Goal: Information Seeking & Learning: Learn about a topic

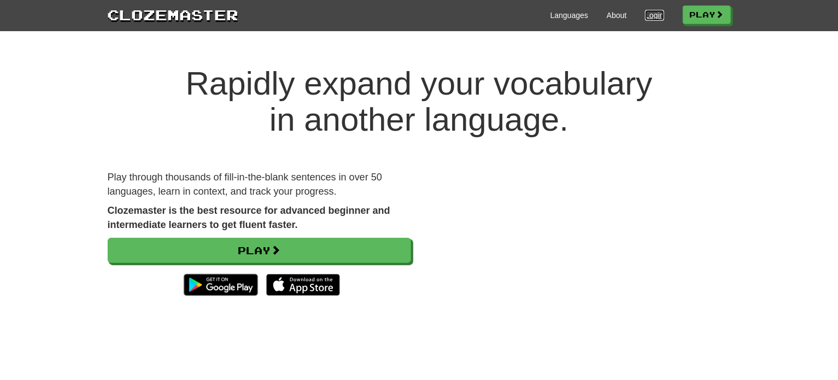
click at [654, 11] on link "Login" at bounding box center [654, 15] width 19 height 11
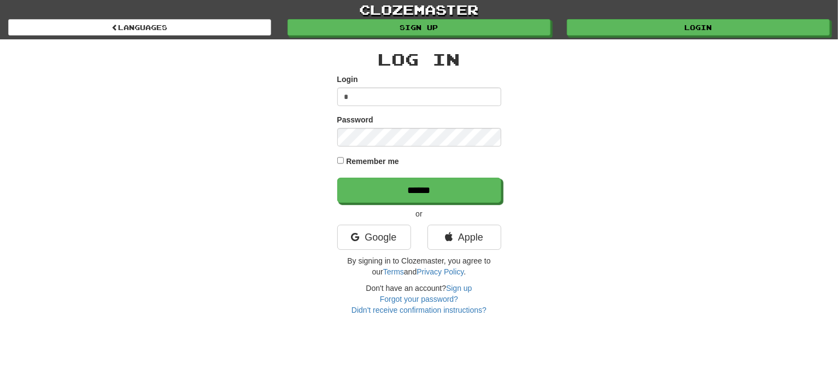
type input "**********"
click at [337, 178] on input "******" at bounding box center [419, 190] width 164 height 25
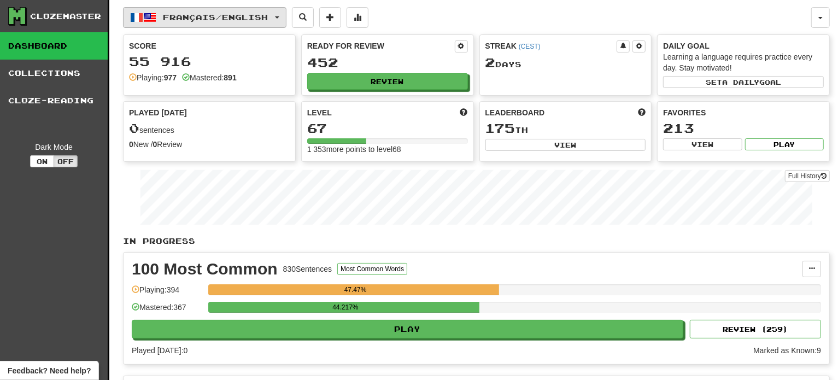
click at [236, 11] on button "Français / English" at bounding box center [205, 17] width 164 height 21
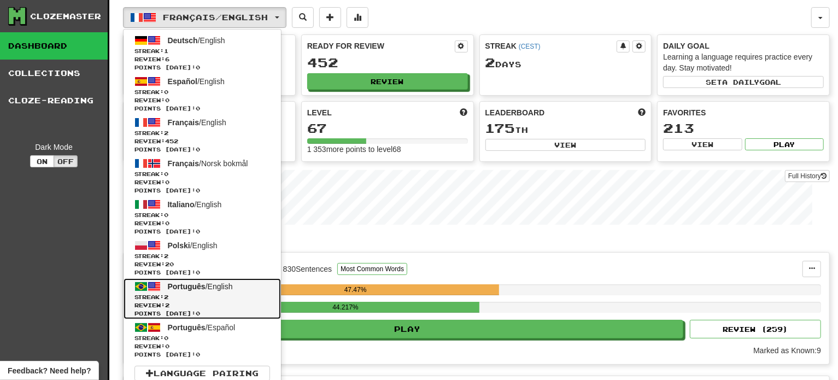
click at [199, 310] on span "Points [DATE]: 0" at bounding box center [203, 314] width 136 height 8
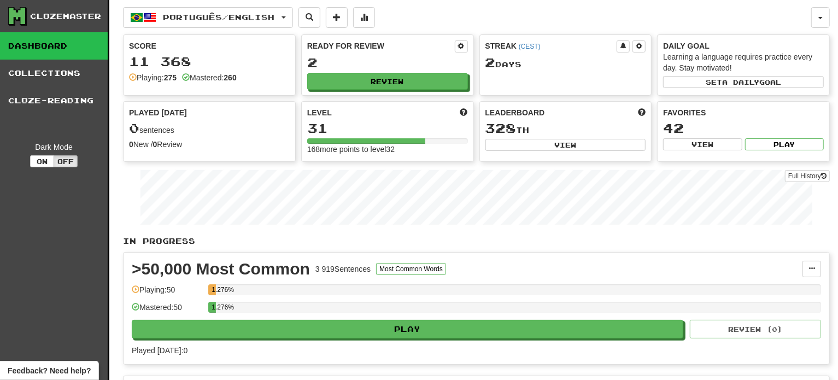
click at [399, 93] on div "Ready for Review 2 Review" at bounding box center [388, 65] width 172 height 60
click at [398, 78] on button "Review" at bounding box center [388, 82] width 161 height 16
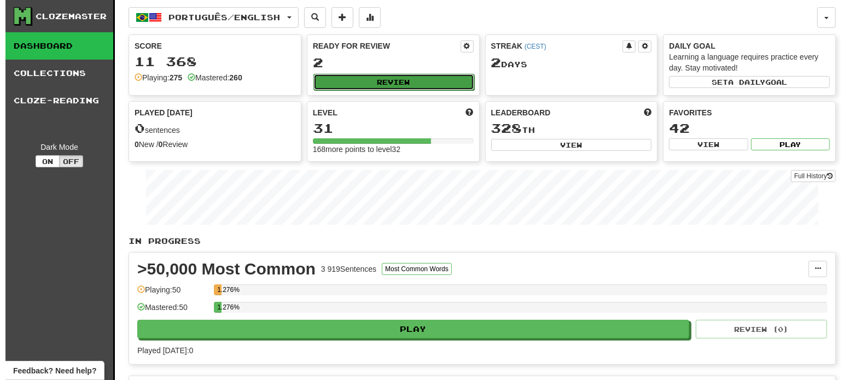
select select "**"
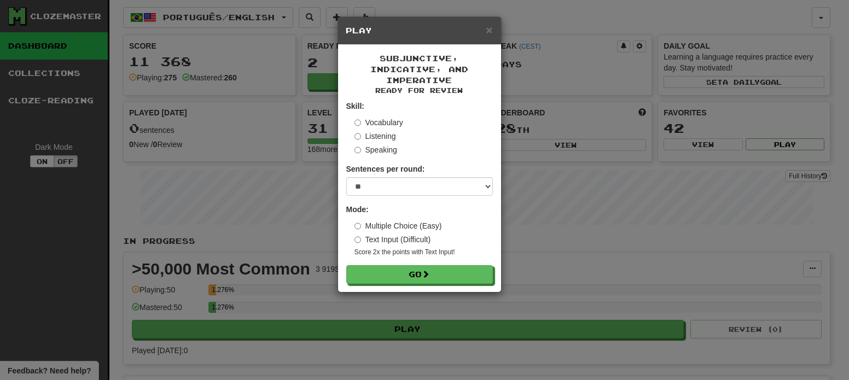
click at [425, 265] on form "Skill: Vocabulary Listening Speaking Sentences per round: * ** ** ** ** ** *** …" at bounding box center [419, 192] width 147 height 183
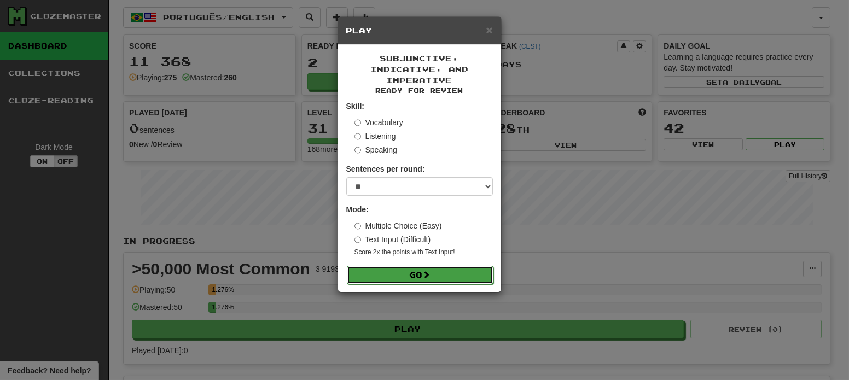
click at [424, 271] on button "Go" at bounding box center [420, 275] width 147 height 19
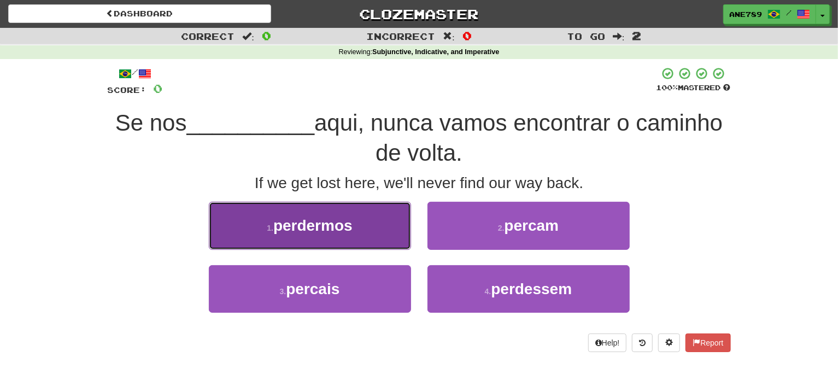
click at [348, 238] on button "1 . perdermos" at bounding box center [310, 226] width 202 height 48
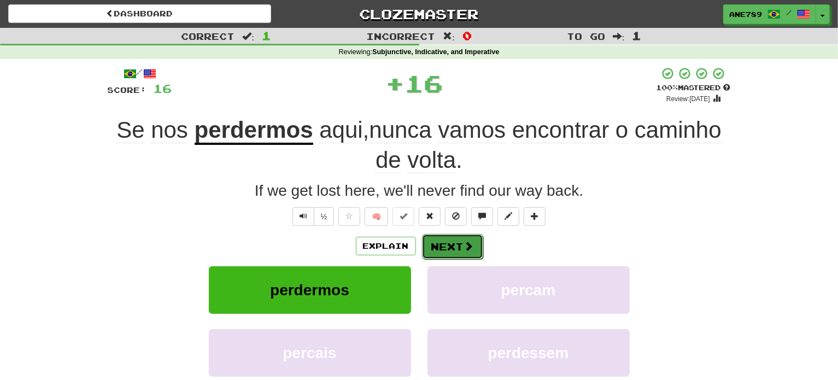
click at [452, 243] on button "Next" at bounding box center [452, 246] width 61 height 25
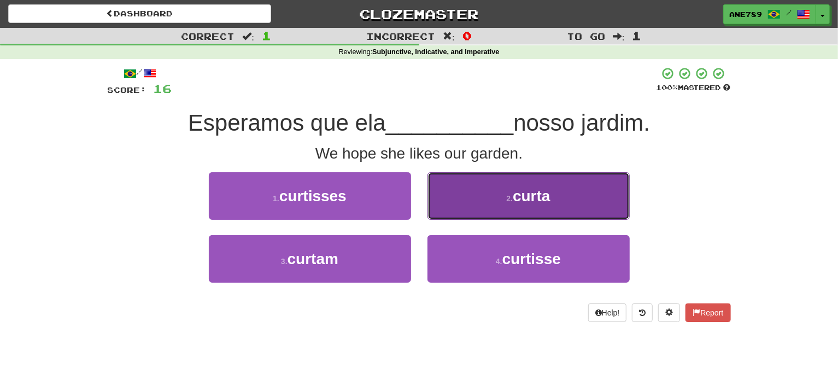
click at [492, 201] on button "2 . curta" at bounding box center [529, 196] width 202 height 48
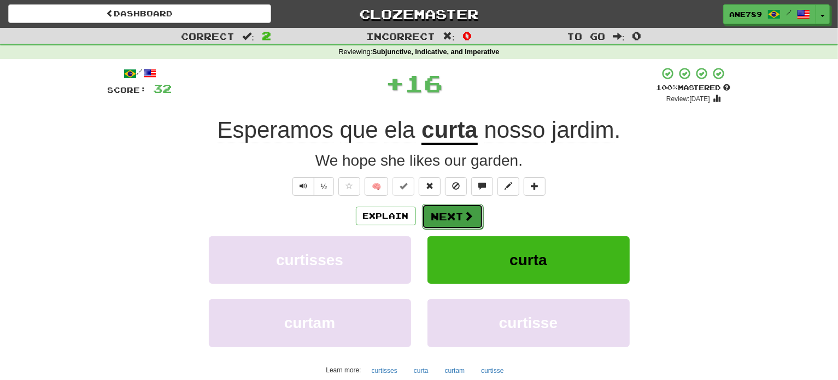
click at [459, 218] on button "Next" at bounding box center [452, 216] width 61 height 25
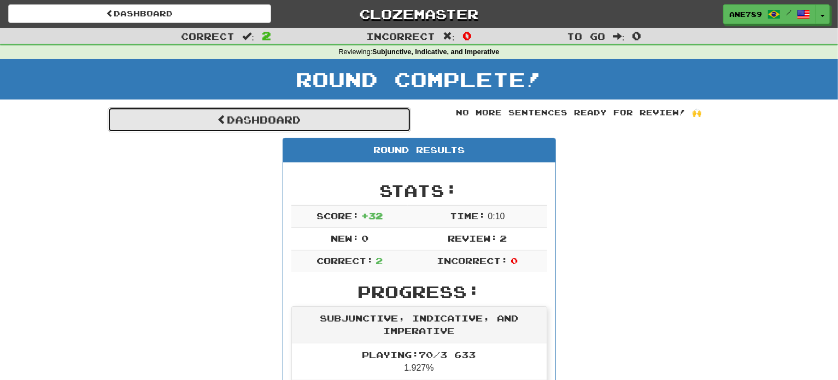
click at [303, 114] on link "Dashboard" at bounding box center [260, 119] width 304 height 25
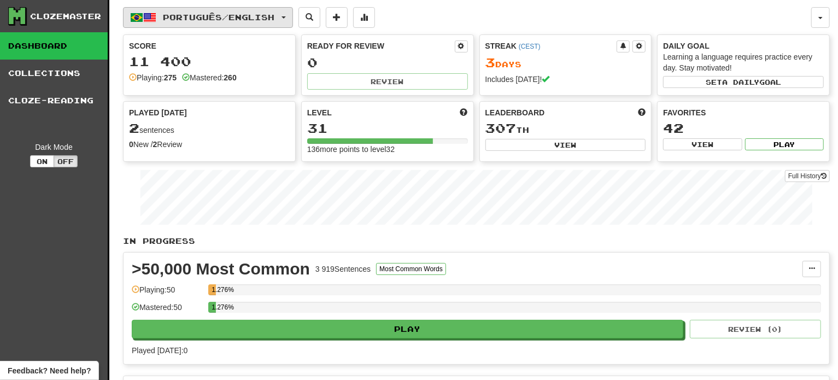
click at [235, 9] on button "Português / English" at bounding box center [208, 17] width 170 height 21
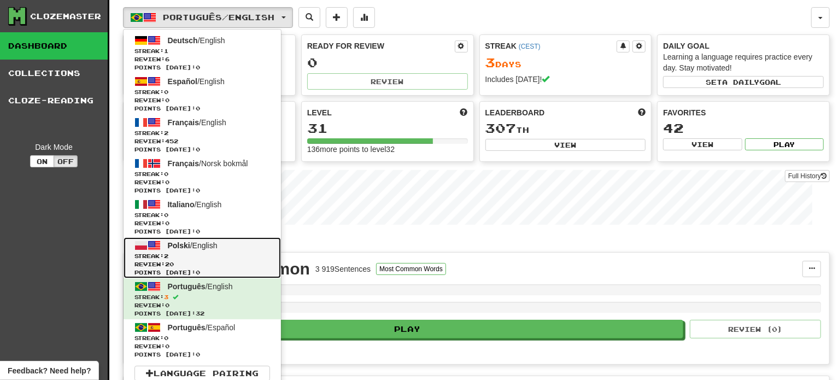
click at [206, 263] on span "Review: 20" at bounding box center [203, 264] width 136 height 8
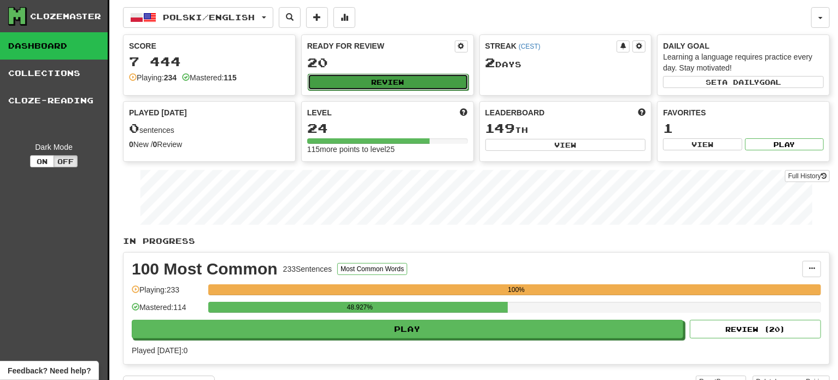
click at [407, 86] on button "Review" at bounding box center [388, 82] width 161 height 16
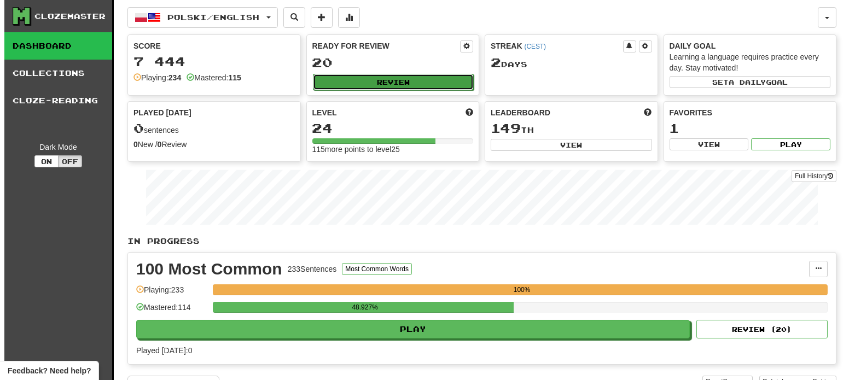
select select "**"
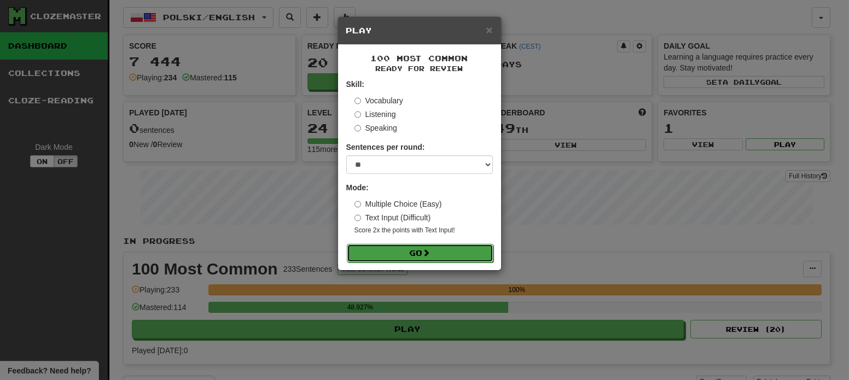
click at [435, 253] on button "Go" at bounding box center [420, 253] width 147 height 19
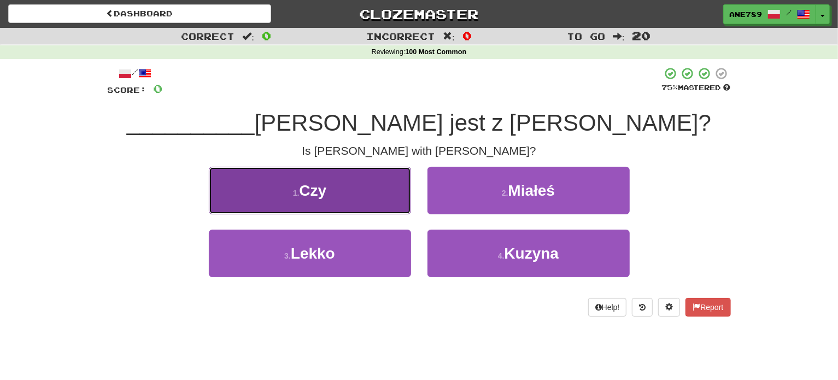
click at [344, 189] on button "1 . Czy" at bounding box center [310, 191] width 202 height 48
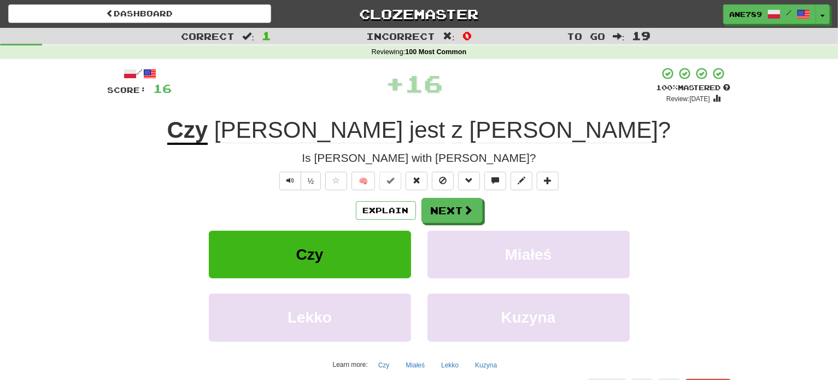
click at [457, 133] on span "z" at bounding box center [457, 130] width 11 height 26
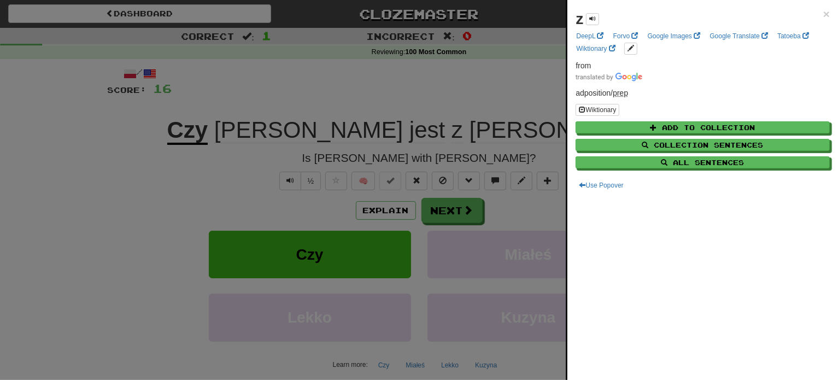
click at [467, 96] on div at bounding box center [419, 190] width 838 height 380
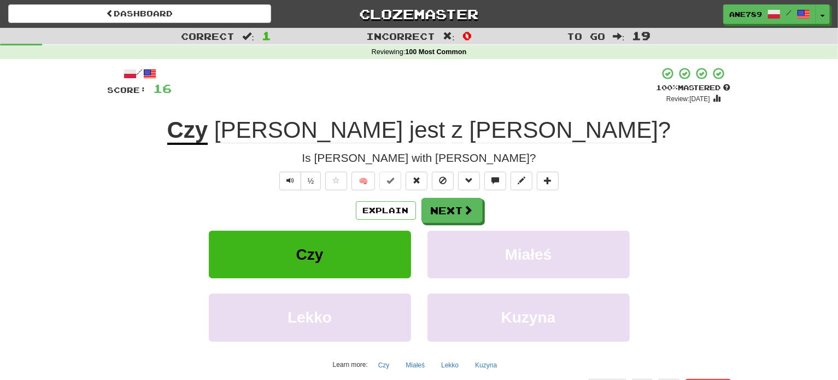
click at [393, 219] on div "Explain Next" at bounding box center [419, 210] width 623 height 25
click at [393, 210] on button "Explain" at bounding box center [386, 210] width 60 height 19
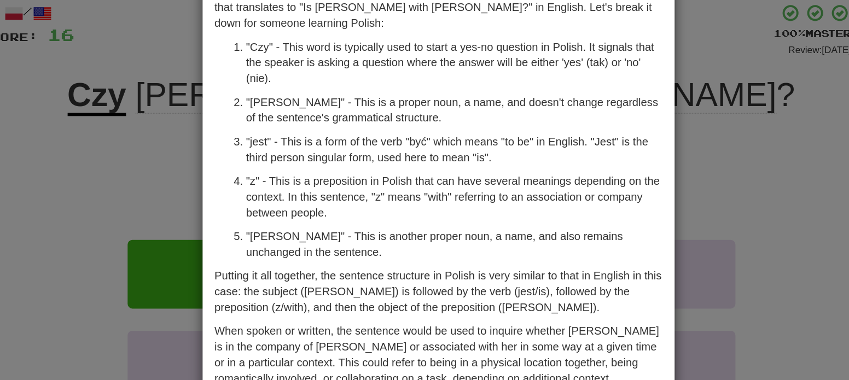
click at [203, 159] on div "× Explanation The sentence "Czy Tom jest z Mary?" in Polish is a question that …" at bounding box center [424, 190] width 849 height 380
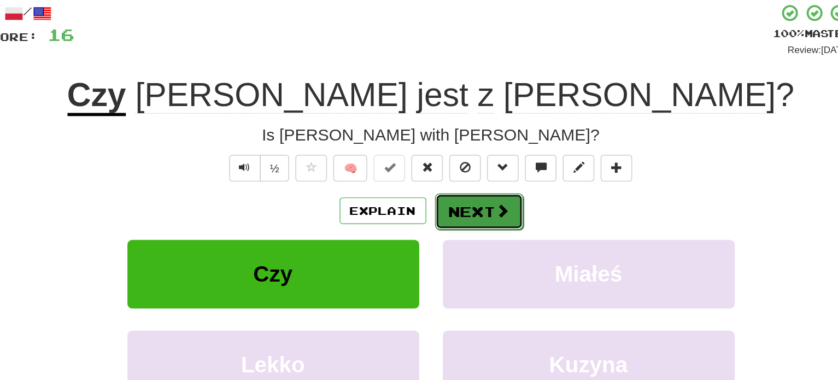
click at [456, 212] on button "Next" at bounding box center [452, 211] width 61 height 25
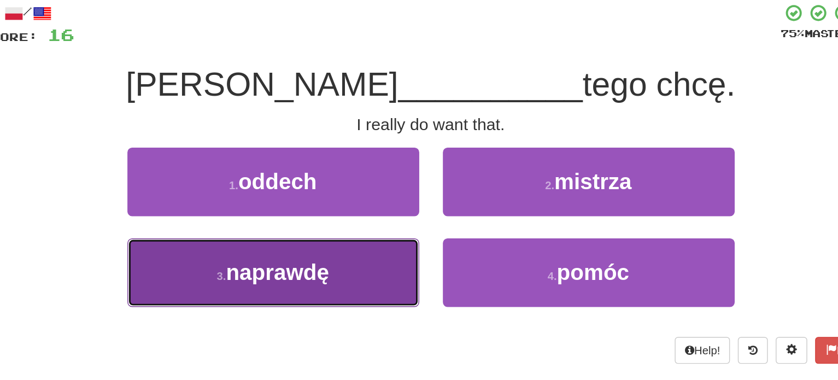
click at [391, 256] on button "3 . naprawdę" at bounding box center [310, 254] width 202 height 48
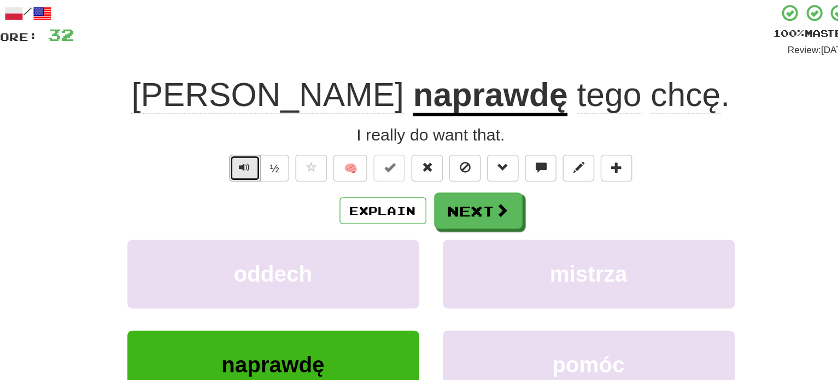
click at [289, 180] on span "Text-to-speech controls" at bounding box center [291, 181] width 8 height 8
click at [372, 214] on button "Explain" at bounding box center [386, 210] width 60 height 19
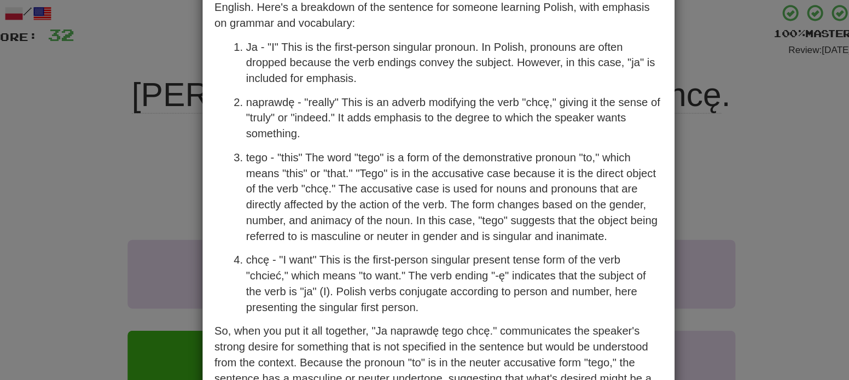
click at [207, 200] on div "× Explanation "Ja naprawdę tego chcę." is a Polish sentence that translates to …" at bounding box center [424, 190] width 849 height 380
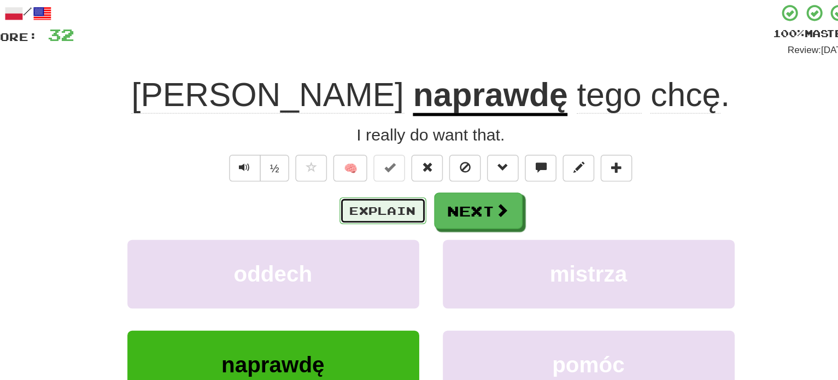
click at [385, 212] on button "Explain" at bounding box center [386, 210] width 60 height 19
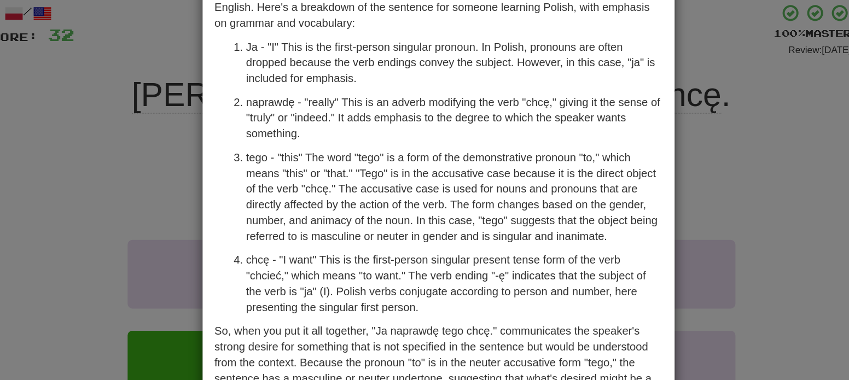
click at [200, 185] on div "× Explanation "Ja naprawdę tego chcę." is a Polish sentence that translates to …" at bounding box center [424, 190] width 849 height 380
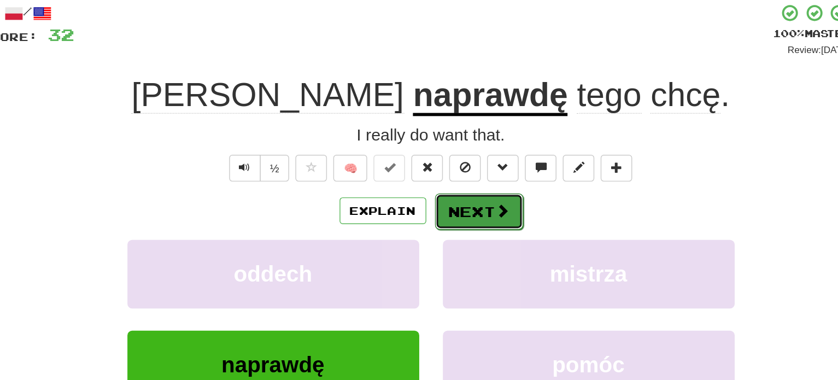
click at [444, 219] on button "Next" at bounding box center [452, 211] width 61 height 25
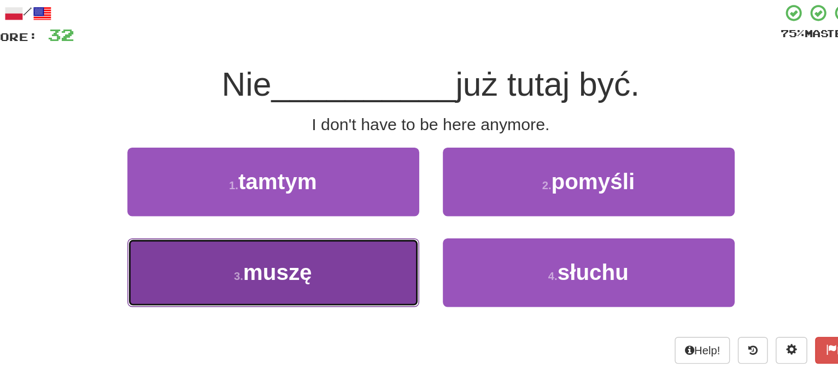
click at [377, 249] on button "3 . muszę" at bounding box center [310, 254] width 202 height 48
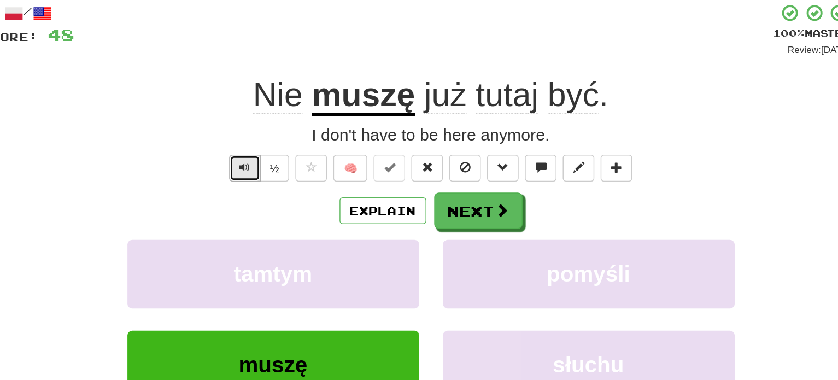
click at [288, 182] on span "Text-to-speech controls" at bounding box center [291, 181] width 8 height 8
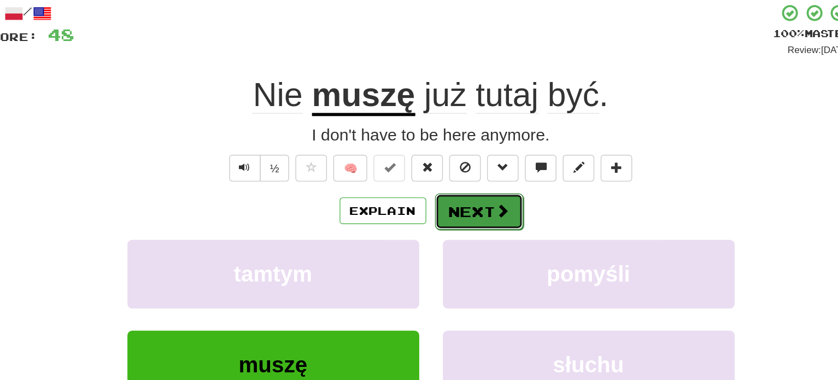
click at [456, 222] on button "Next" at bounding box center [452, 211] width 61 height 25
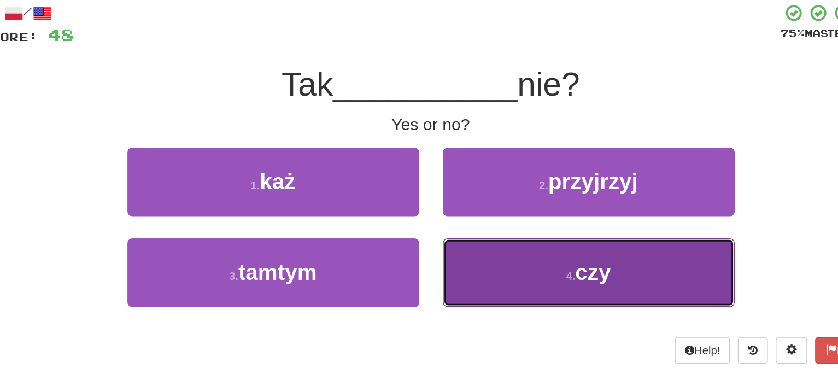
click at [473, 253] on button "4 . czy" at bounding box center [529, 254] width 202 height 48
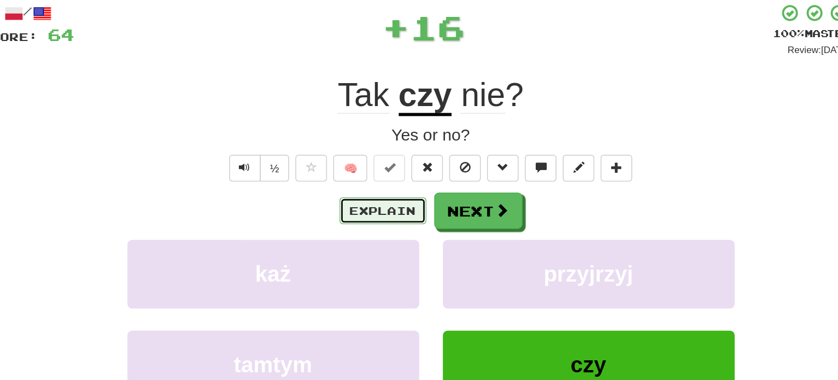
click at [388, 214] on button "Explain" at bounding box center [386, 210] width 60 height 19
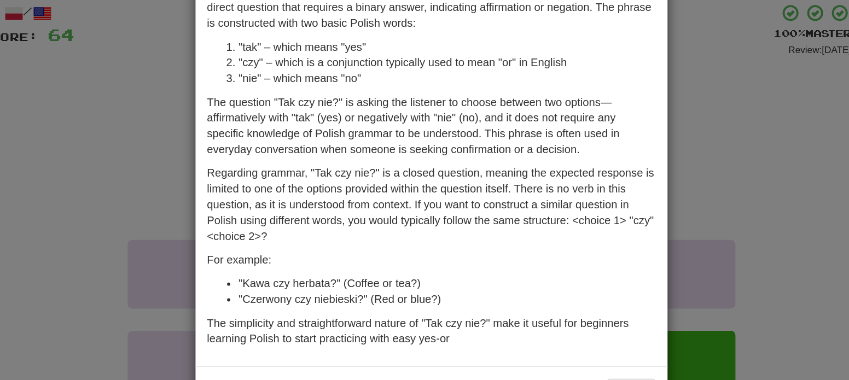
click at [189, 183] on div "× Explanation "Tak czy nie?" is a Polish phrase that translates to "Yes or no?"…" at bounding box center [424, 190] width 849 height 380
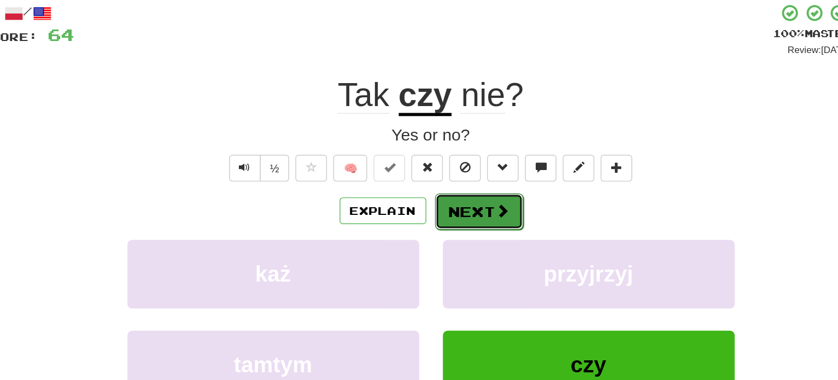
click at [444, 214] on button "Next" at bounding box center [452, 211] width 61 height 25
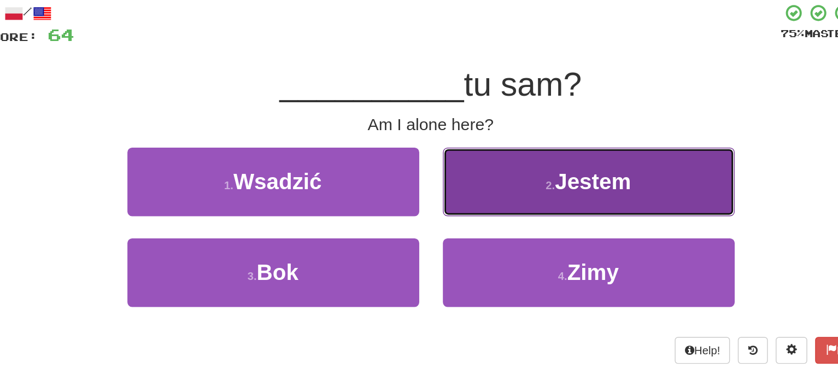
click at [488, 196] on button "2 . Jestem" at bounding box center [529, 191] width 202 height 48
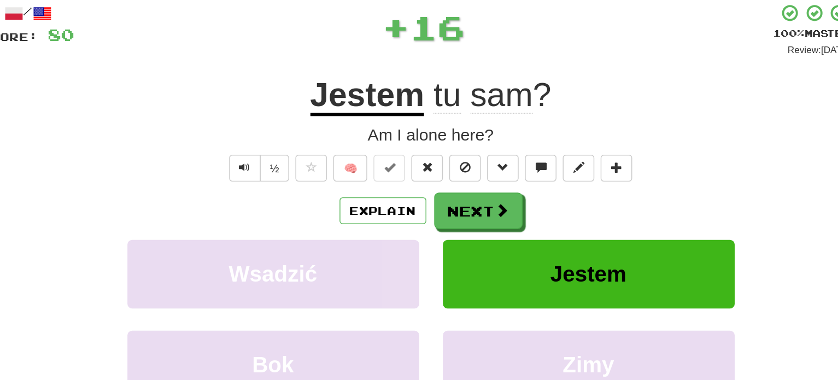
click at [476, 132] on span "sam" at bounding box center [468, 130] width 43 height 26
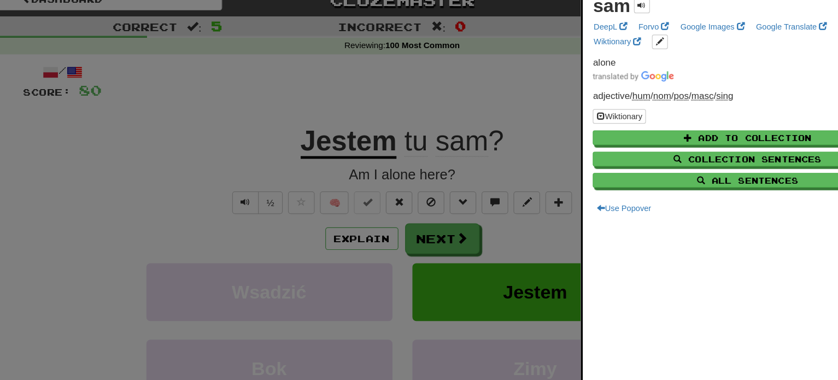
click at [430, 211] on div at bounding box center [419, 190] width 838 height 380
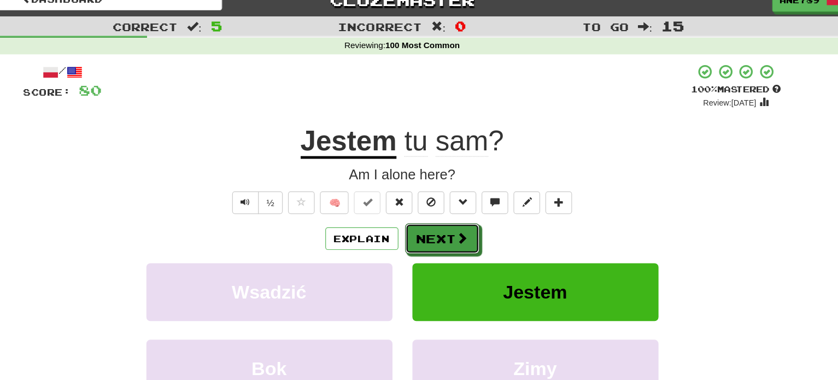
click at [430, 211] on button "Next" at bounding box center [452, 210] width 61 height 25
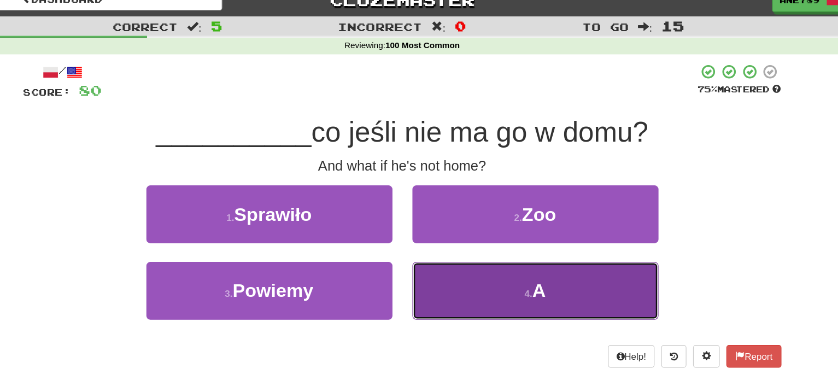
click at [470, 243] on button "4 . A" at bounding box center [529, 254] width 202 height 48
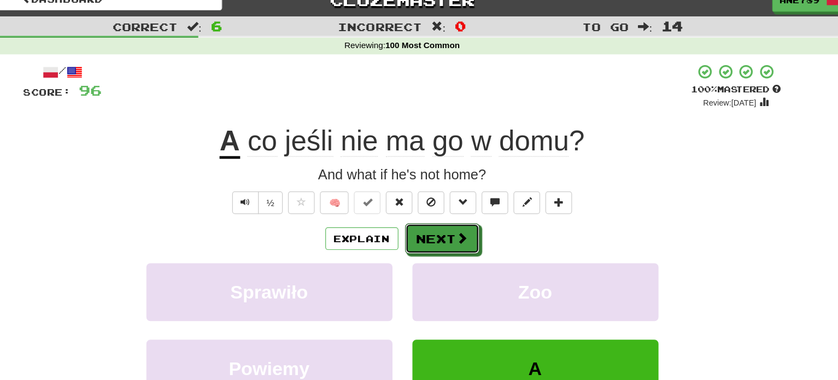
click at [453, 198] on div "Explain Next" at bounding box center [419, 210] width 623 height 25
click at [459, 217] on button "Next" at bounding box center [452, 211] width 61 height 25
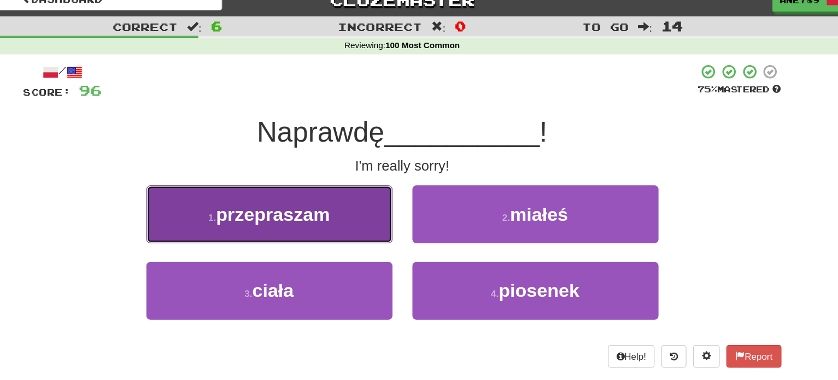
click at [375, 204] on button "1 . przepraszam" at bounding box center [310, 191] width 202 height 48
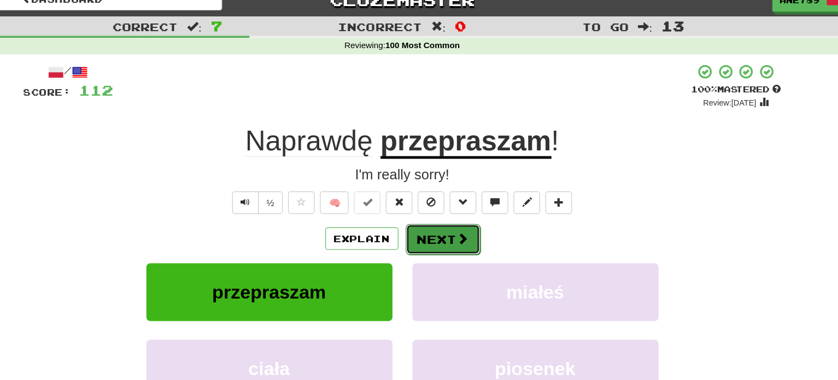
click at [446, 220] on button "Next" at bounding box center [452, 211] width 61 height 25
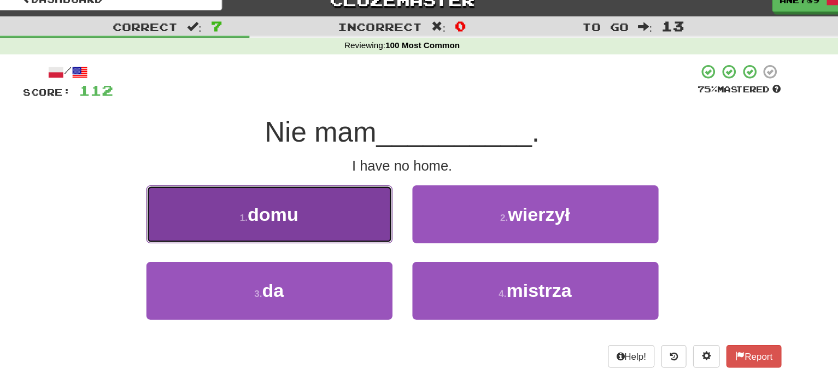
click at [357, 196] on button "1 . domu" at bounding box center [310, 191] width 202 height 48
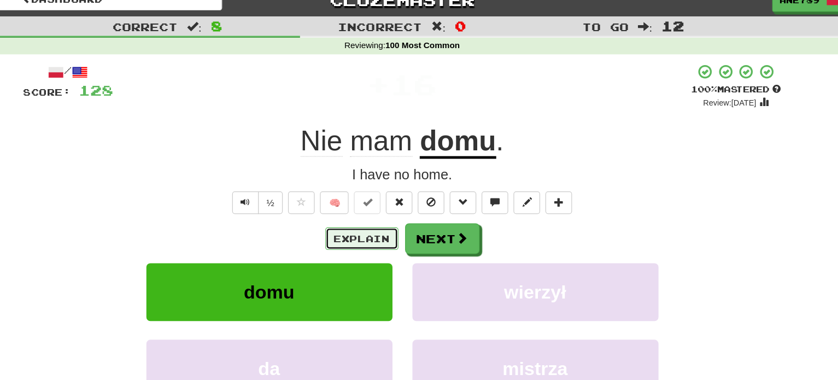
click at [398, 211] on button "Explain" at bounding box center [386, 210] width 60 height 19
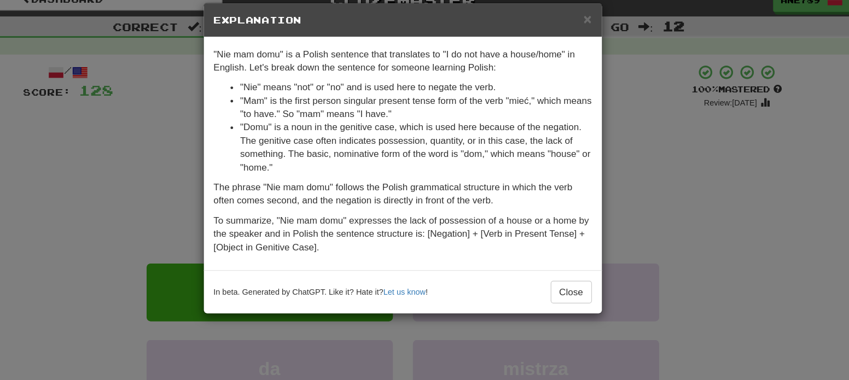
click at [198, 178] on div "× Explanation "Nie mam domu" is a Polish sentence that translates to "I do not …" at bounding box center [424, 190] width 849 height 380
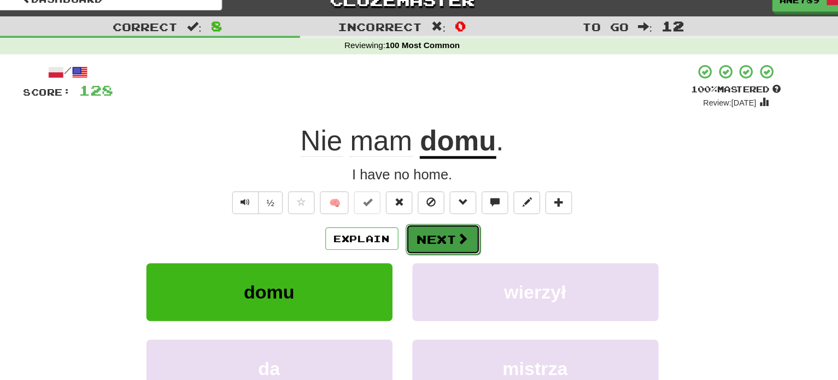
click at [448, 211] on button "Next" at bounding box center [452, 211] width 61 height 25
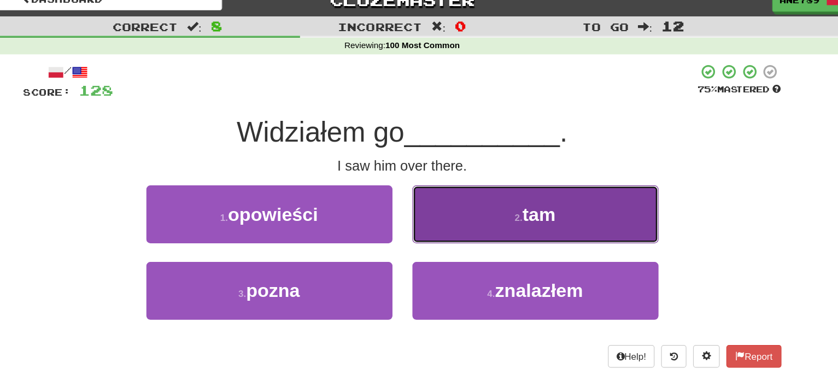
click at [494, 186] on button "2 . tam" at bounding box center [529, 191] width 202 height 48
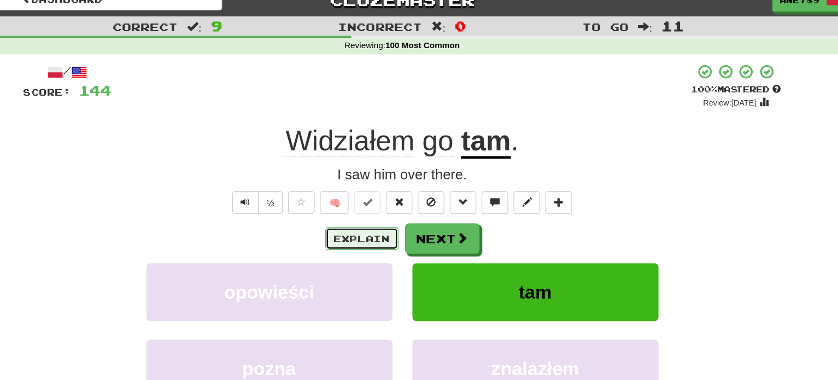
click at [385, 211] on button "Explain" at bounding box center [386, 210] width 60 height 19
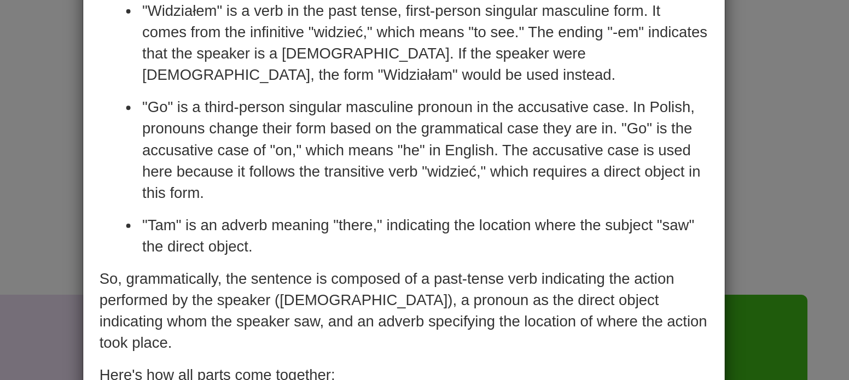
click at [228, 177] on div "× Explanation "Widziałem go tam." is a Polish sentence that translates to "I sa…" at bounding box center [424, 190] width 849 height 380
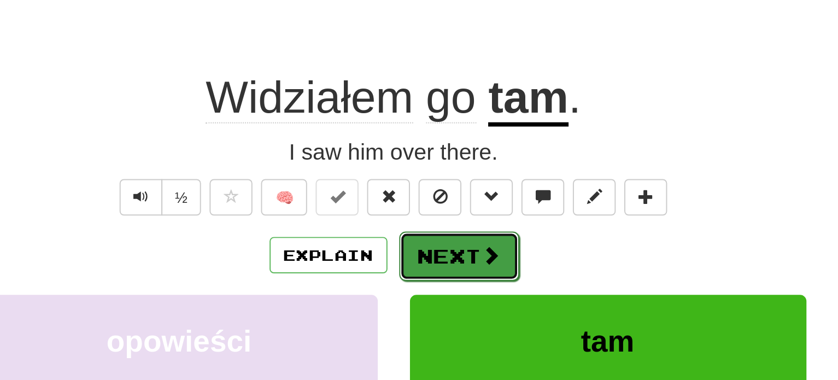
click at [457, 216] on button "Next" at bounding box center [452, 211] width 61 height 25
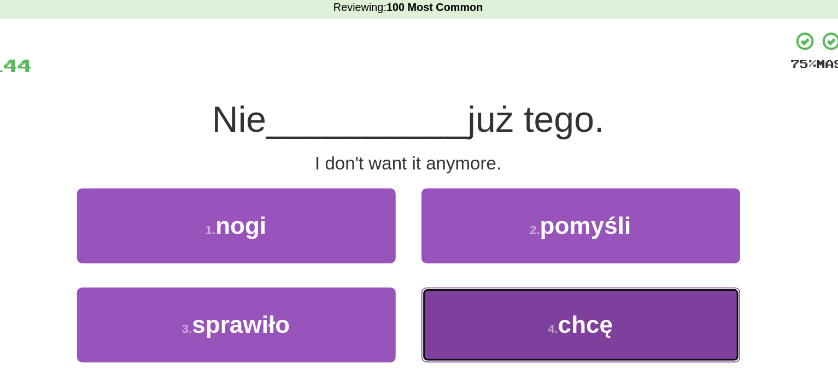
click at [499, 259] on button "4 . chcę" at bounding box center [529, 254] width 202 height 48
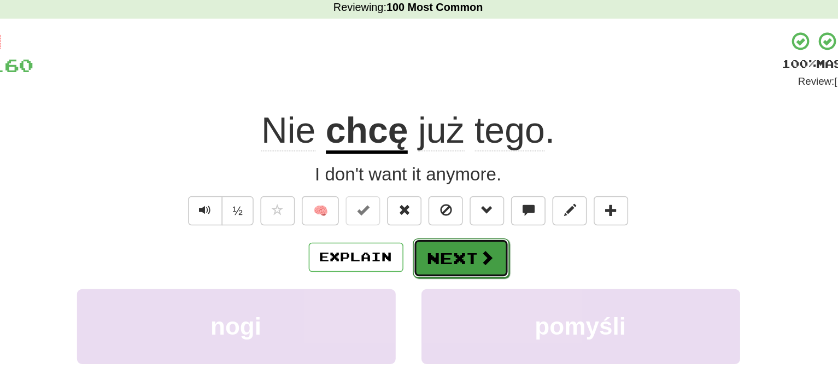
click at [458, 210] on button "Next" at bounding box center [452, 211] width 61 height 25
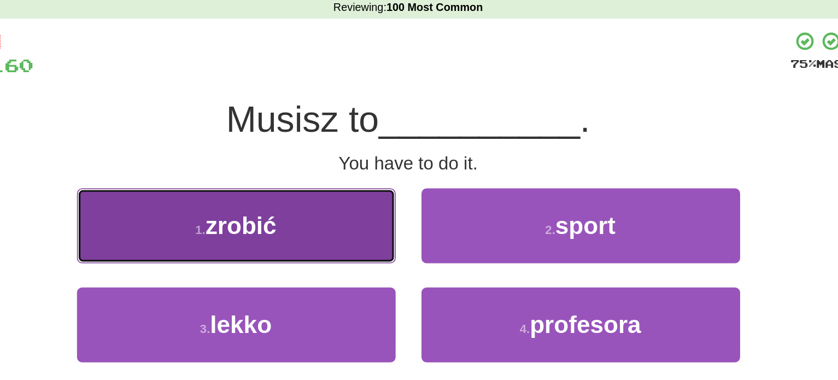
click at [389, 189] on button "1 . zrobić" at bounding box center [310, 191] width 202 height 48
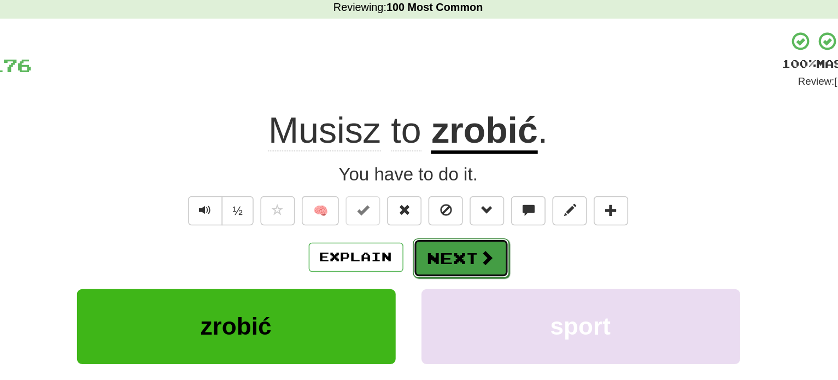
click at [453, 212] on button "Next" at bounding box center [452, 211] width 61 height 25
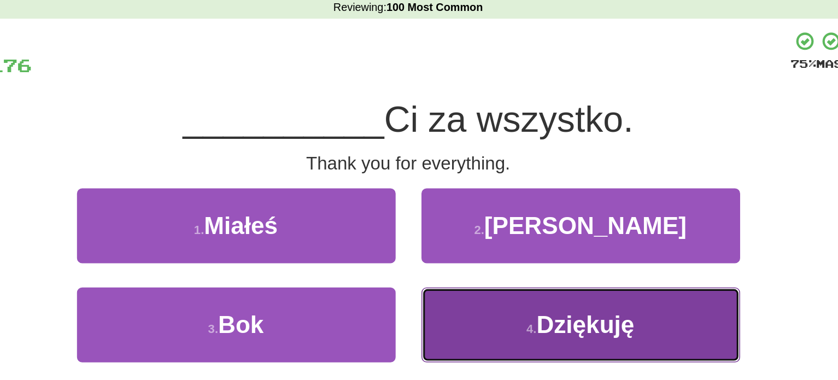
click at [485, 249] on button "4 . Dziękuję" at bounding box center [529, 254] width 202 height 48
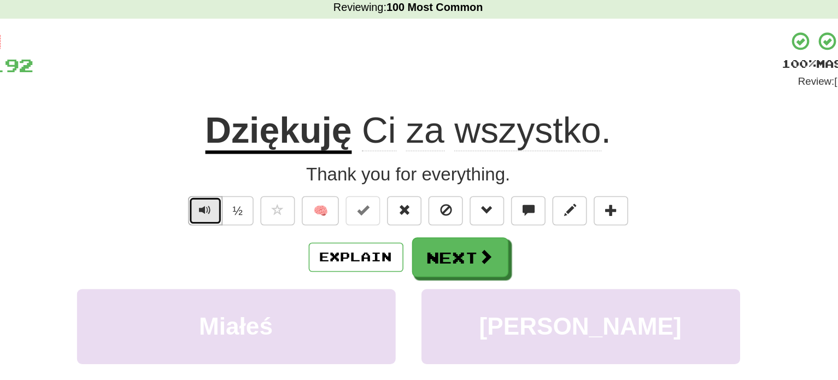
click at [285, 172] on button "Text-to-speech controls" at bounding box center [290, 181] width 22 height 19
click at [285, 177] on button "Text-to-speech controls" at bounding box center [290, 181] width 22 height 19
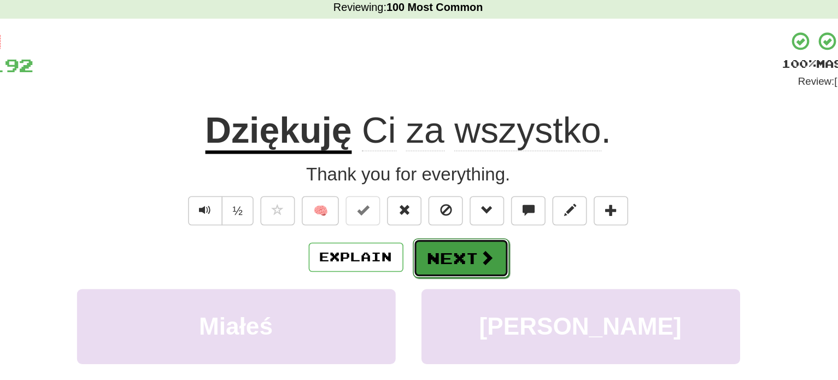
click at [461, 203] on button "Next" at bounding box center [452, 211] width 61 height 25
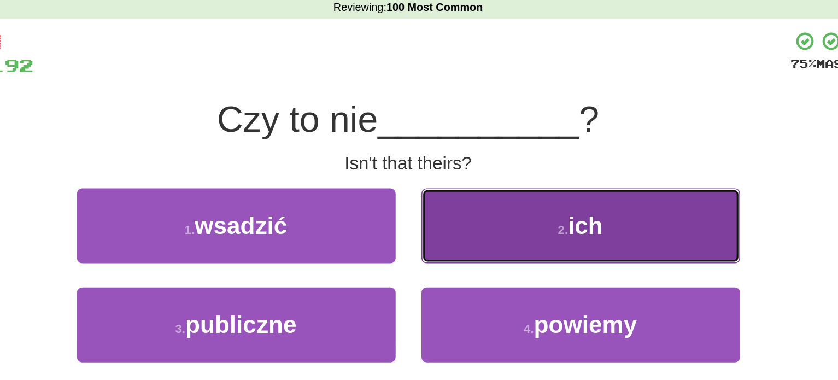
click at [491, 187] on button "2 . ich" at bounding box center [529, 191] width 202 height 48
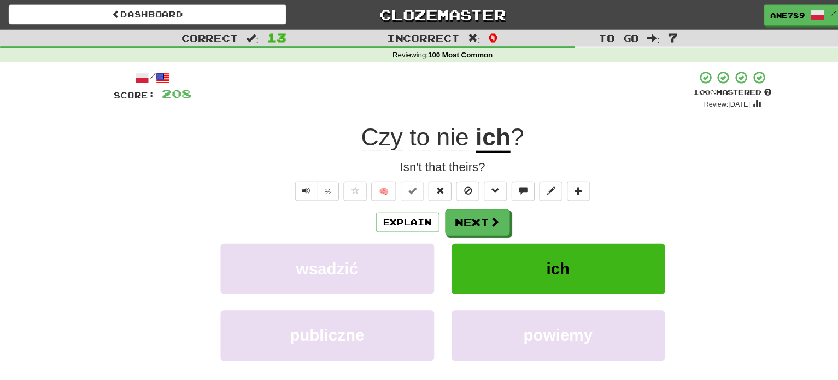
click at [462, 133] on u "ich" at bounding box center [467, 131] width 33 height 28
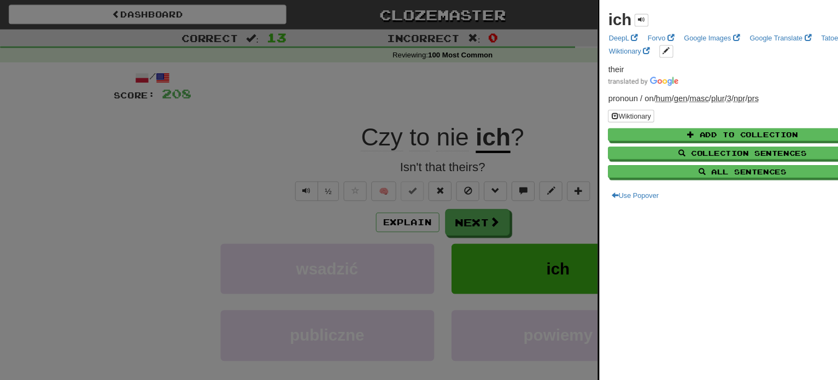
click at [473, 115] on div at bounding box center [419, 190] width 838 height 380
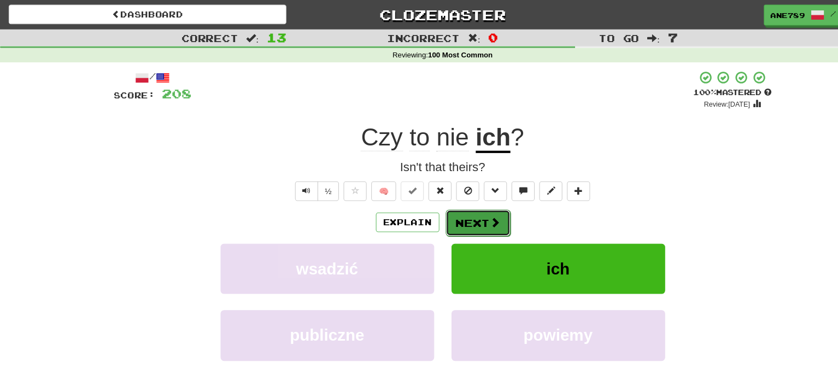
click at [459, 212] on button "Next" at bounding box center [452, 211] width 61 height 25
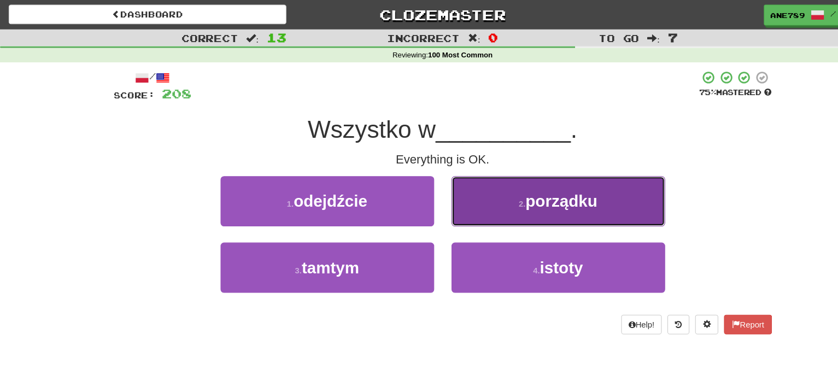
click at [494, 187] on button "2 . porządku" at bounding box center [529, 191] width 202 height 48
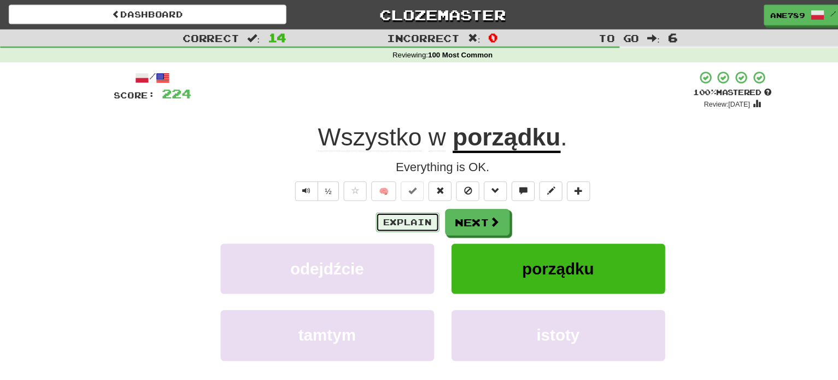
click at [392, 208] on button "Explain" at bounding box center [386, 210] width 60 height 19
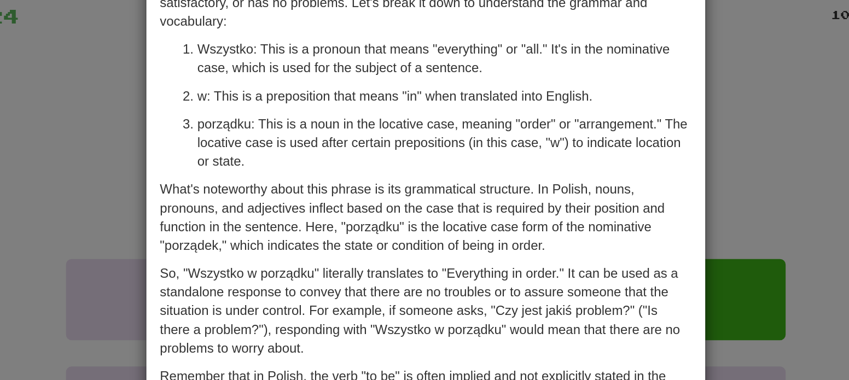
click at [210, 162] on div "× Explanation "Wszystko w porządku" is a Polish phrase that means "Everything i…" at bounding box center [424, 190] width 849 height 380
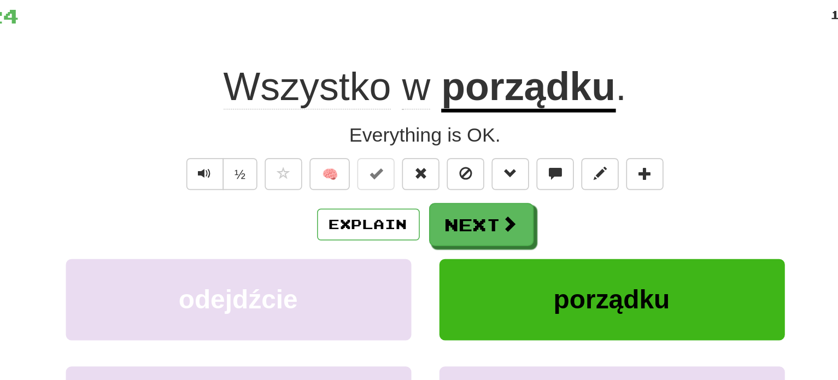
click at [476, 223] on div "Explain Next odejdźcie porządku tamtym istoty Learn more: odejdźcie porządku ta…" at bounding box center [419, 286] width 623 height 176
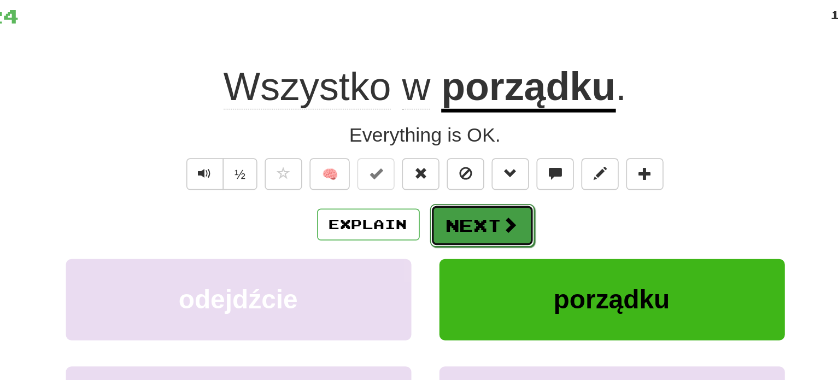
click at [471, 217] on button "Next" at bounding box center [452, 211] width 61 height 25
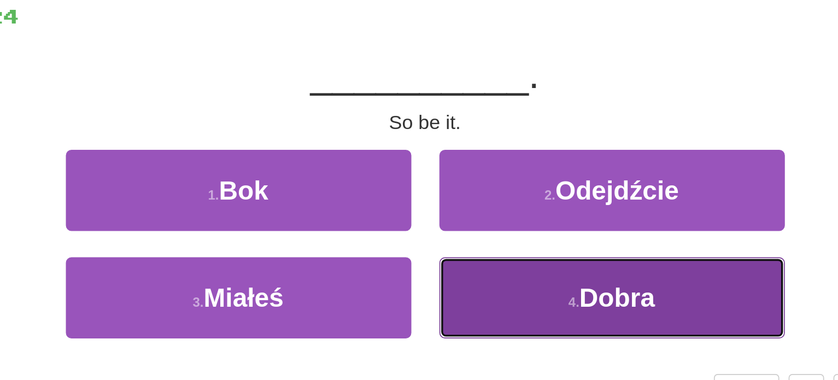
click at [492, 243] on button "4 . Dobra" at bounding box center [529, 254] width 202 height 48
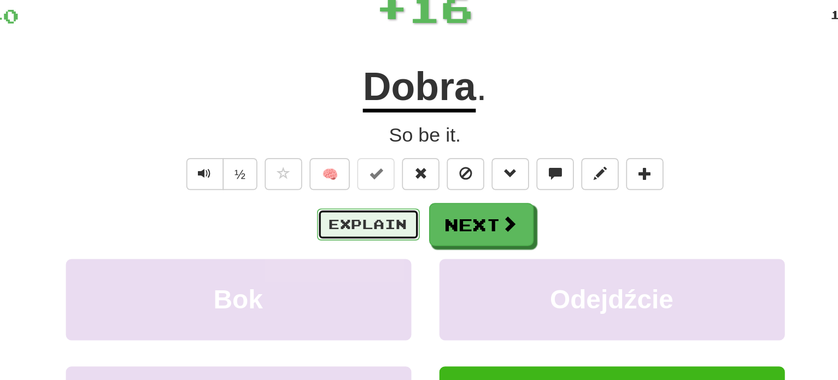
click at [389, 207] on button "Explain" at bounding box center [386, 210] width 60 height 19
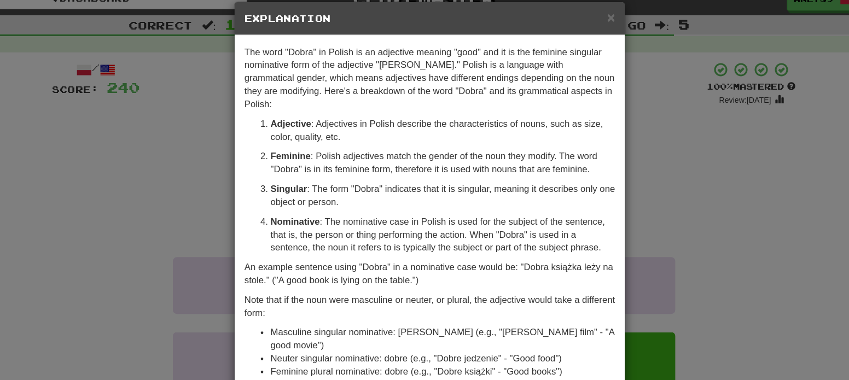
click at [179, 175] on div "× Explanation The word "Dobra" in Polish is an adjective meaning "good" and it …" at bounding box center [424, 190] width 849 height 380
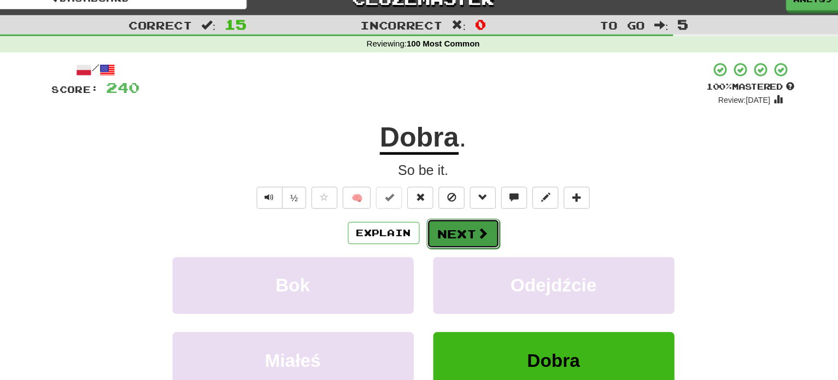
click at [457, 206] on button "Next" at bounding box center [452, 211] width 61 height 25
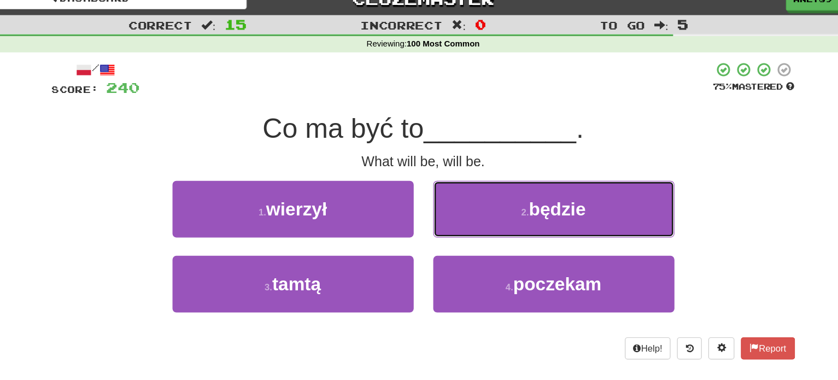
click at [457, 206] on button "2 . będzie" at bounding box center [529, 191] width 202 height 48
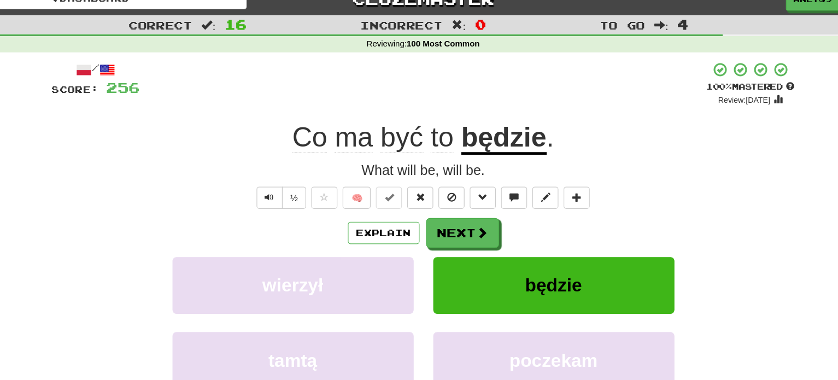
click at [489, 128] on u "będzie" at bounding box center [487, 131] width 72 height 28
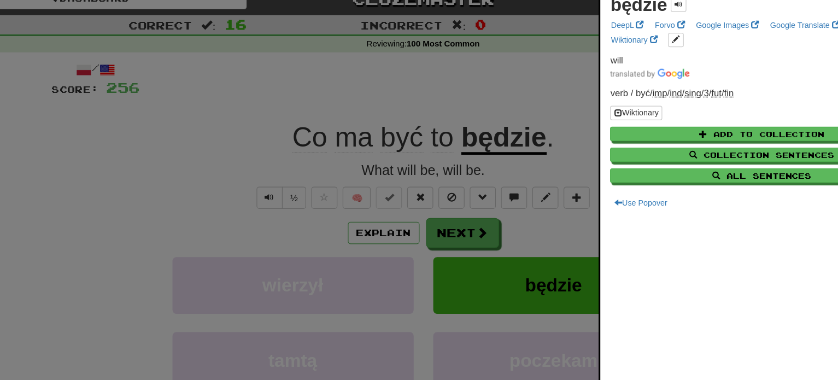
click at [452, 102] on div at bounding box center [419, 190] width 838 height 380
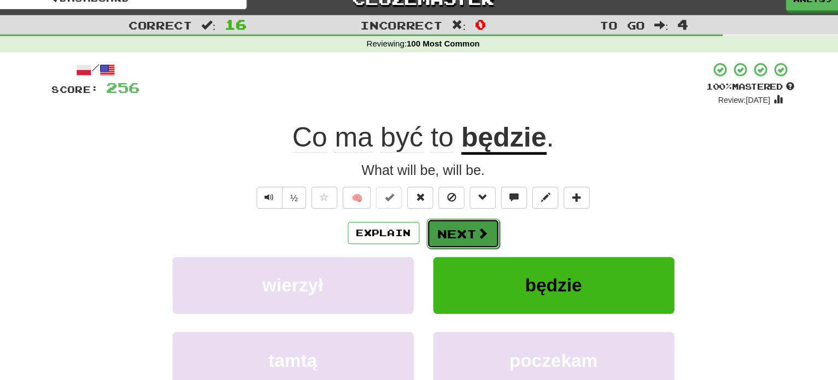
click at [454, 206] on button "Next" at bounding box center [452, 211] width 61 height 25
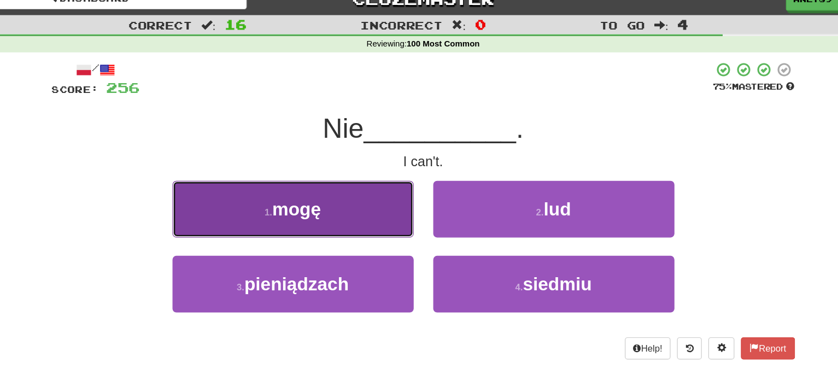
click at [369, 195] on button "1 . mogę" at bounding box center [310, 191] width 202 height 48
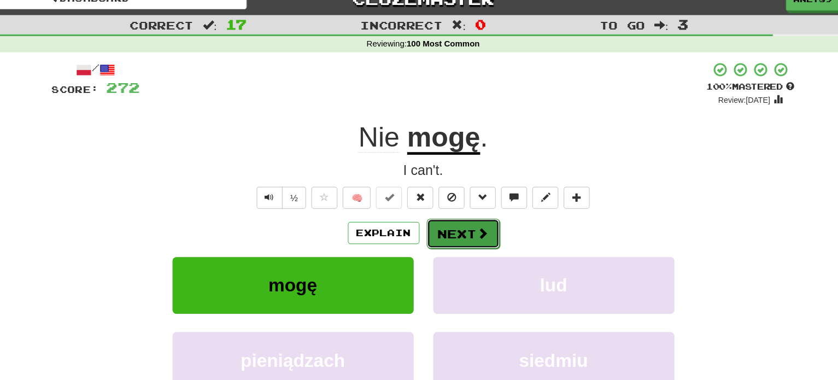
click at [443, 206] on button "Next" at bounding box center [452, 211] width 61 height 25
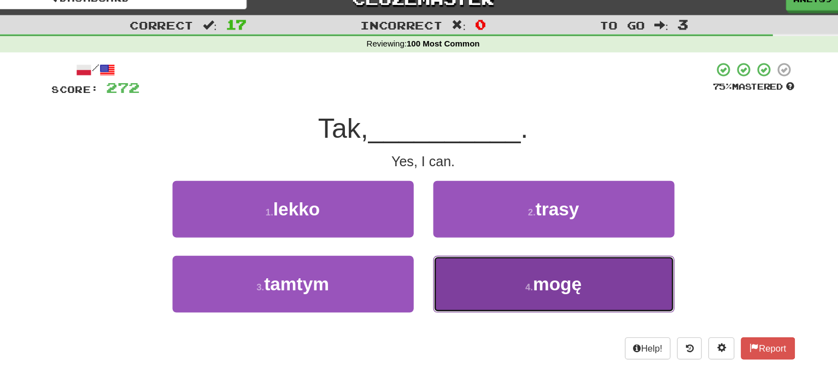
click at [471, 257] on button "4 . mogę" at bounding box center [529, 254] width 202 height 48
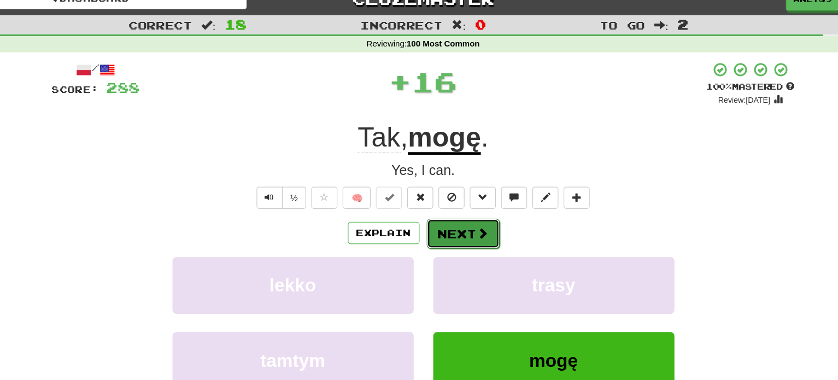
click at [450, 212] on button "Next" at bounding box center [452, 211] width 61 height 25
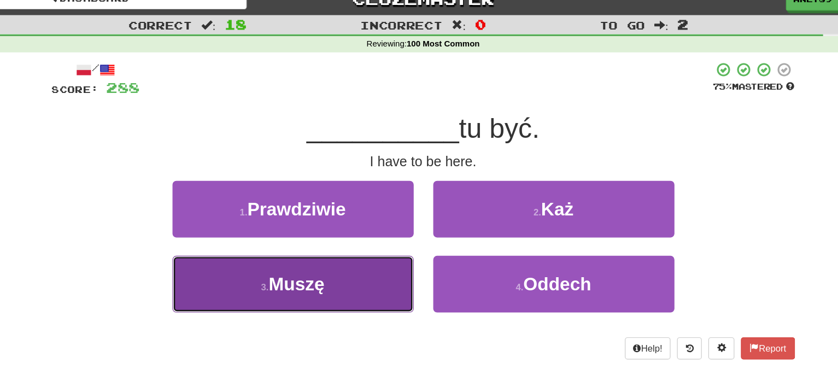
click at [365, 248] on button "3 . Muszę" at bounding box center [310, 254] width 202 height 48
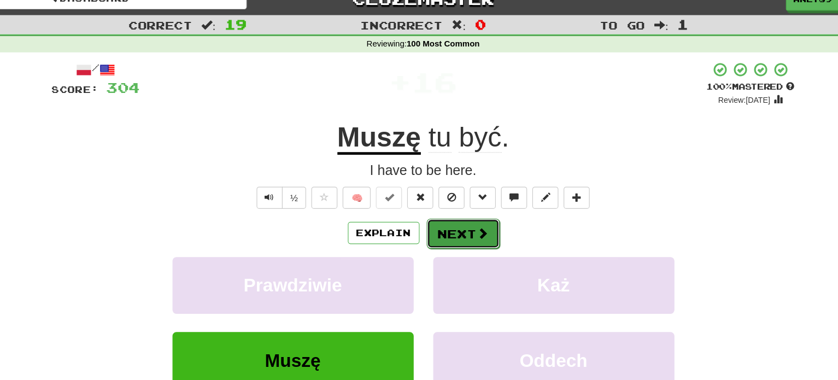
click at [452, 202] on button "Next" at bounding box center [452, 211] width 61 height 25
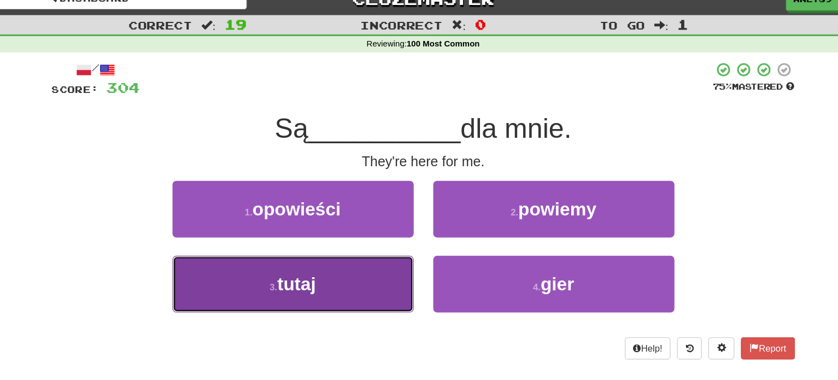
click at [360, 243] on button "3 . tutaj" at bounding box center [310, 254] width 202 height 48
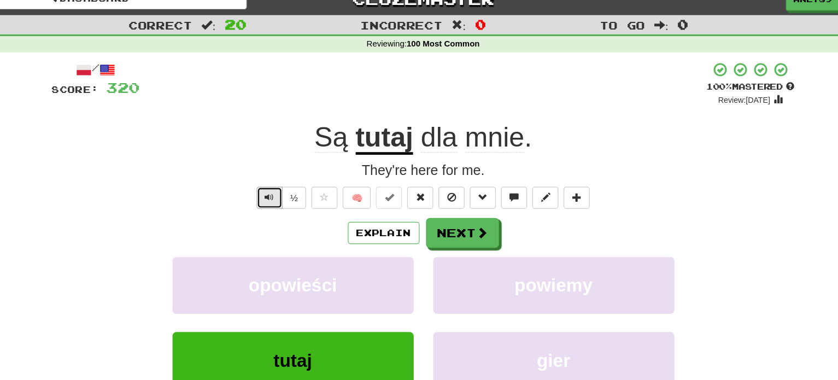
click at [286, 185] on button "Text-to-speech controls" at bounding box center [290, 181] width 22 height 19
click at [459, 207] on button "Next" at bounding box center [452, 211] width 61 height 25
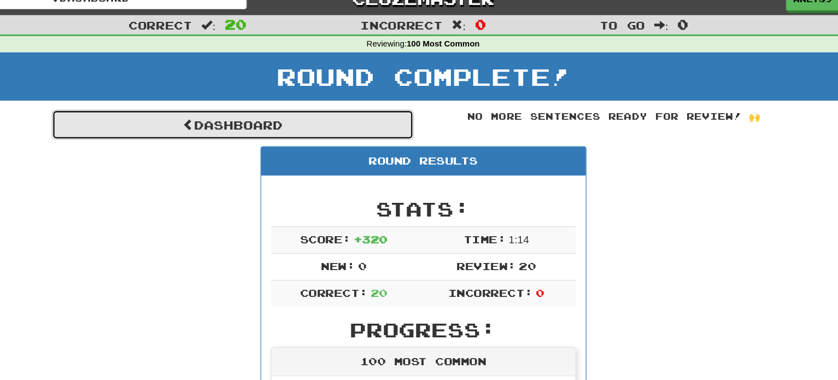
click at [341, 116] on link "Dashboard" at bounding box center [260, 119] width 304 height 25
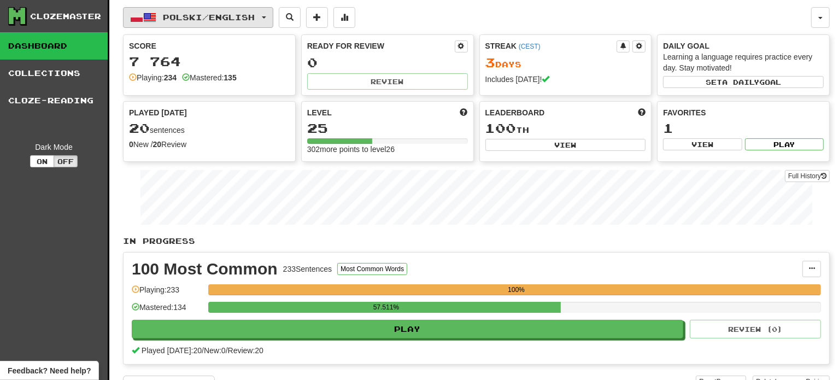
click at [253, 21] on span "Polski / English" at bounding box center [210, 17] width 92 height 9
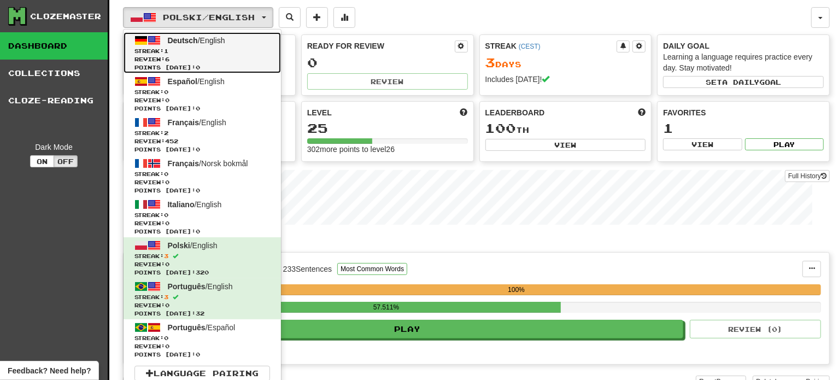
click at [190, 51] on span "Streak: 1" at bounding box center [203, 51] width 136 height 8
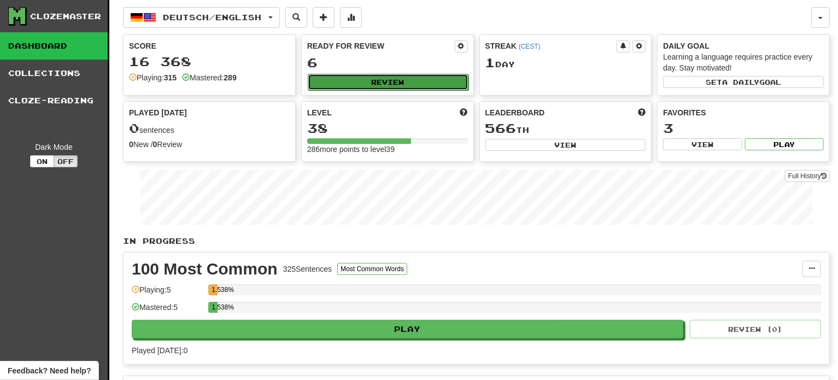
click at [406, 85] on button "Review" at bounding box center [388, 82] width 161 height 16
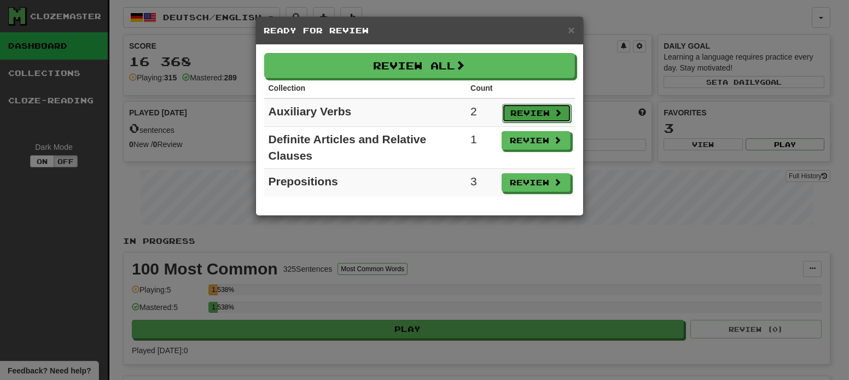
click at [518, 110] on button "Review" at bounding box center [536, 113] width 69 height 19
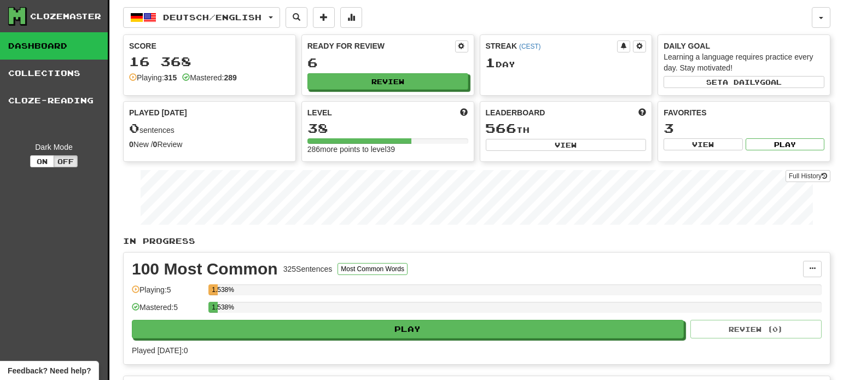
select select "**"
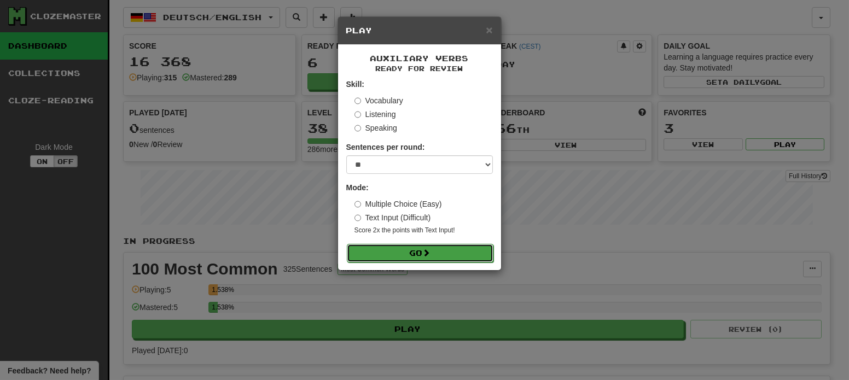
click at [480, 258] on button "Go" at bounding box center [420, 253] width 147 height 19
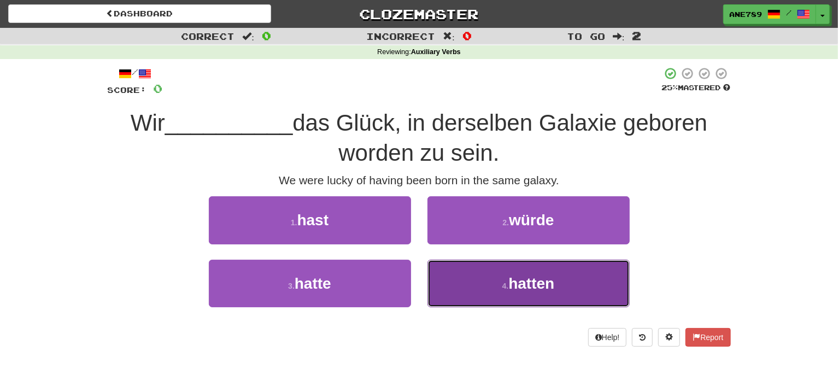
click at [520, 282] on span "hatten" at bounding box center [532, 283] width 46 height 17
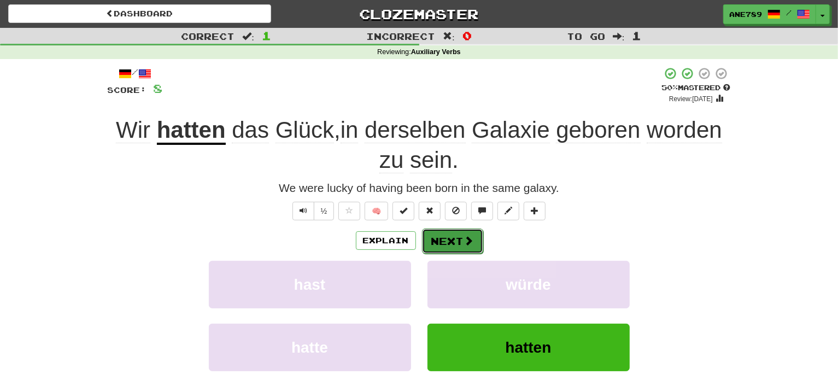
click at [468, 231] on button "Next" at bounding box center [452, 241] width 61 height 25
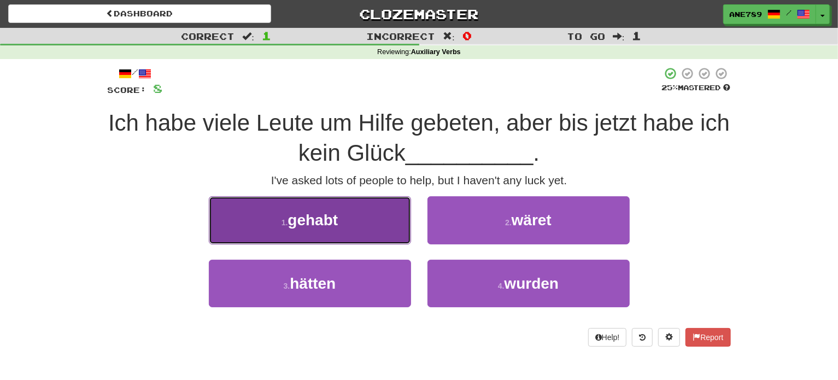
click at [384, 211] on button "1 . gehabt" at bounding box center [310, 220] width 202 height 48
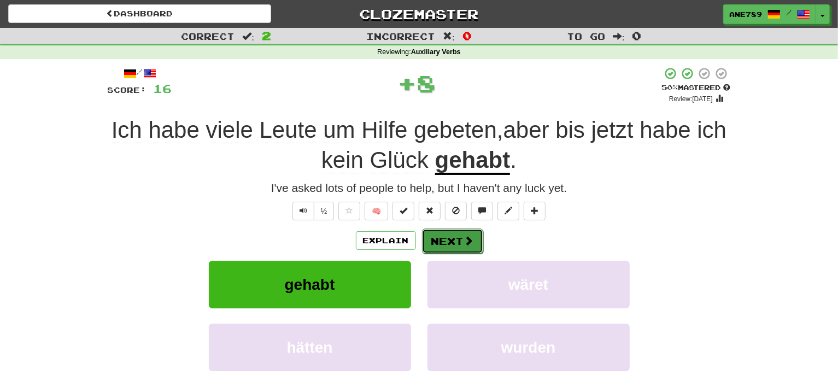
click at [473, 240] on button "Next" at bounding box center [452, 241] width 61 height 25
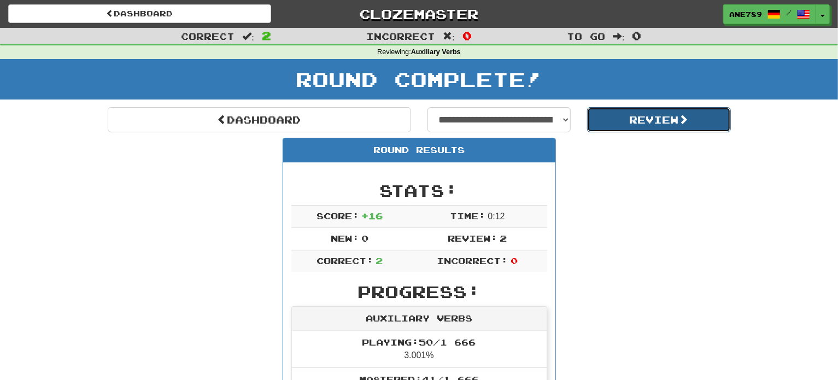
click at [593, 116] on button "Review" at bounding box center [659, 119] width 144 height 25
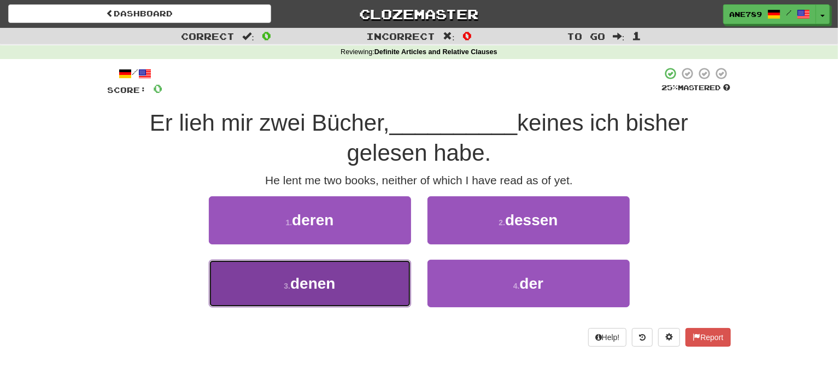
click at [377, 289] on button "3 . denen" at bounding box center [310, 284] width 202 height 48
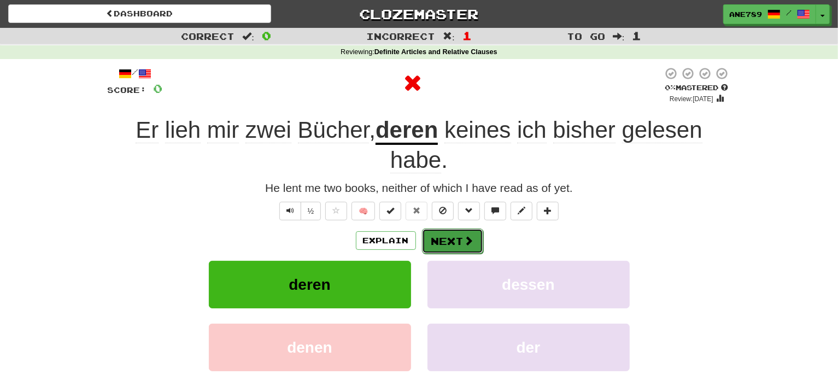
click at [464, 240] on span at bounding box center [469, 241] width 10 height 10
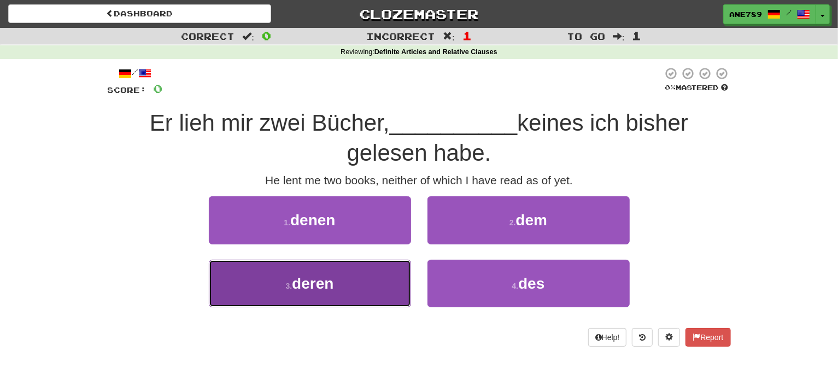
click at [402, 263] on button "3 . deren" at bounding box center [310, 284] width 202 height 48
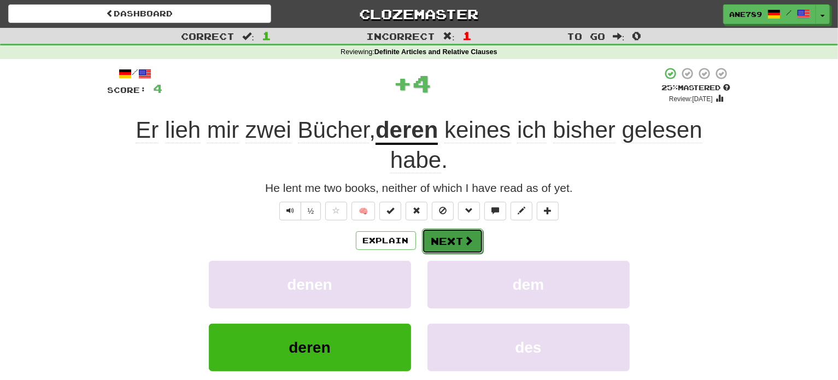
click at [467, 236] on span at bounding box center [469, 241] width 10 height 10
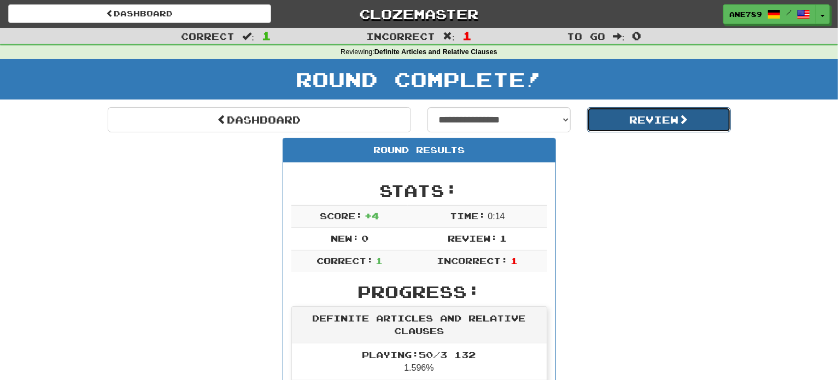
click at [594, 110] on button "Review" at bounding box center [659, 119] width 144 height 25
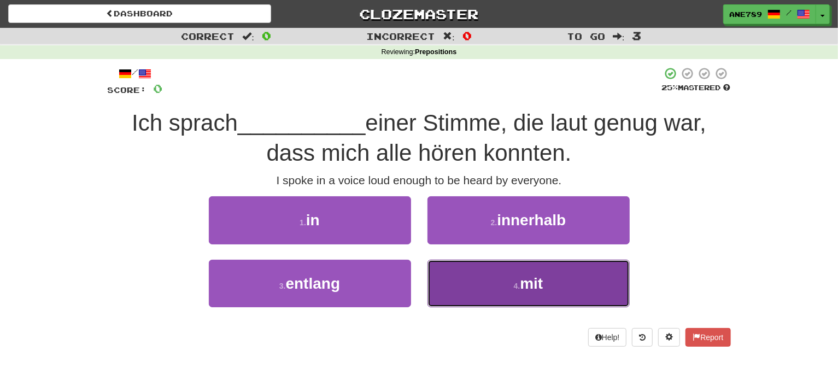
click at [570, 267] on button "4 . mit" at bounding box center [529, 284] width 202 height 48
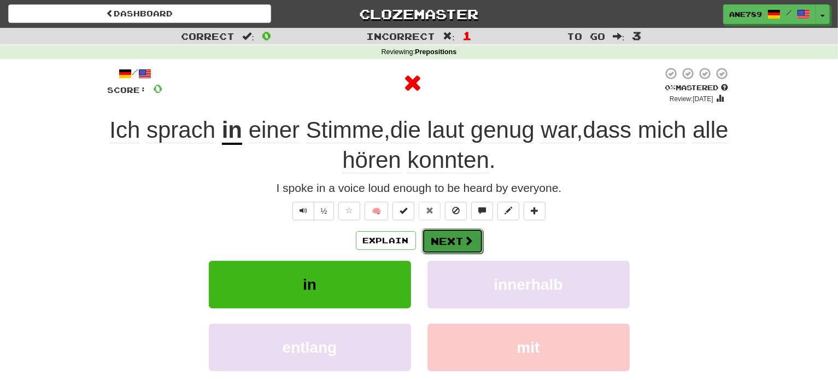
click at [465, 239] on span at bounding box center [469, 241] width 10 height 10
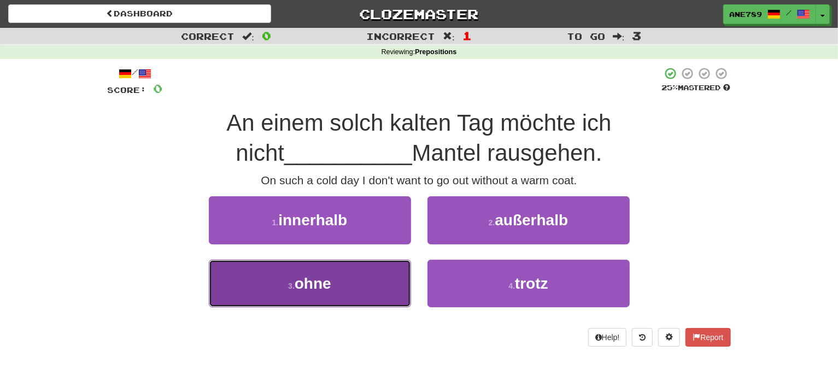
click at [374, 287] on button "3 . ohne" at bounding box center [310, 284] width 202 height 48
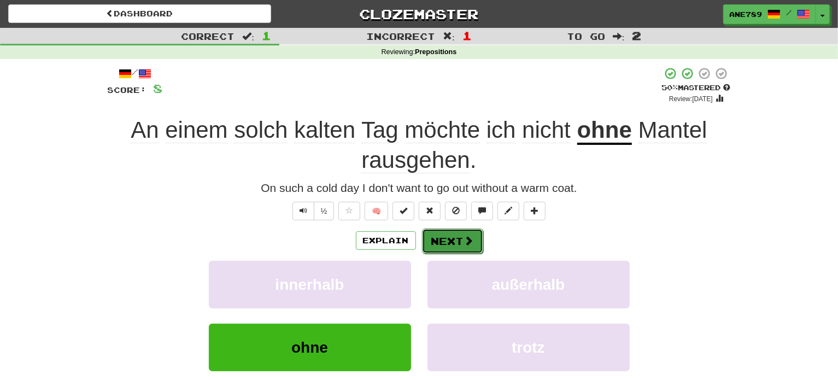
click at [461, 240] on button "Next" at bounding box center [452, 241] width 61 height 25
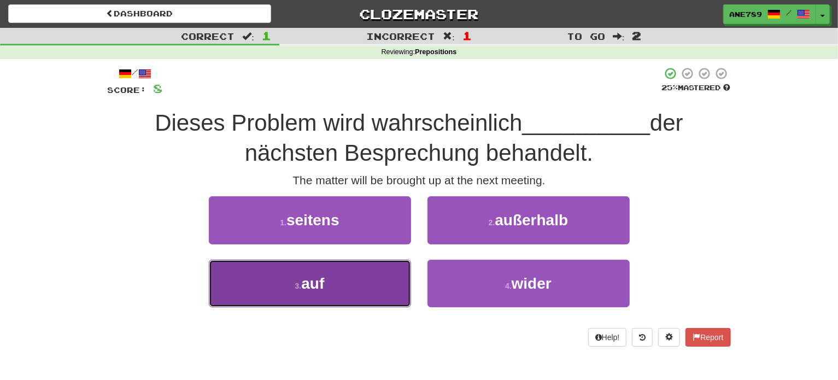
click at [368, 282] on button "3 . auf" at bounding box center [310, 284] width 202 height 48
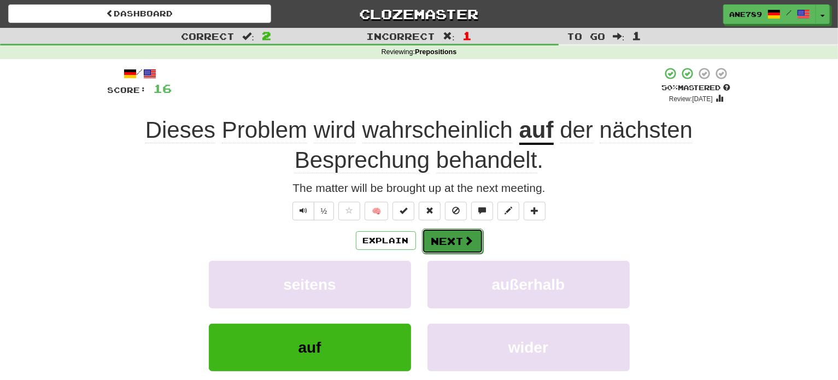
click at [447, 242] on button "Next" at bounding box center [452, 241] width 61 height 25
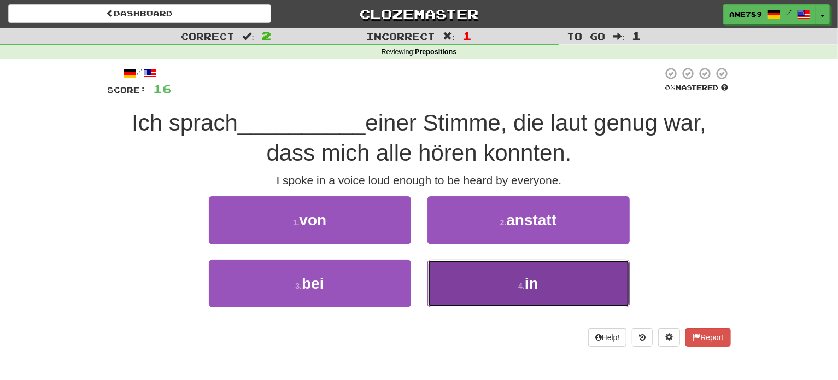
click at [497, 285] on button "4 . in" at bounding box center [529, 284] width 202 height 48
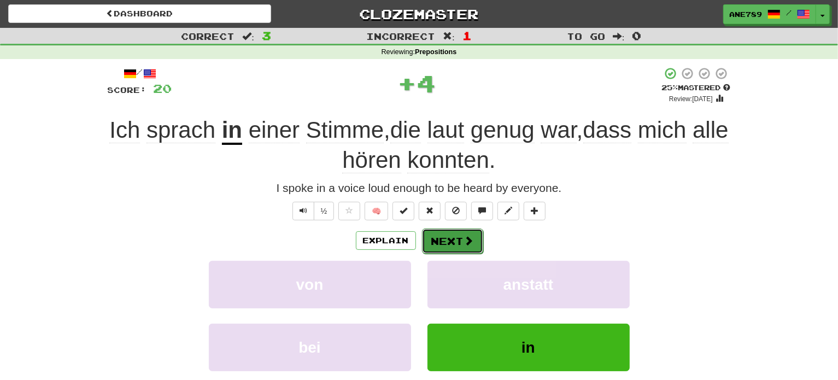
click at [451, 238] on button "Next" at bounding box center [452, 241] width 61 height 25
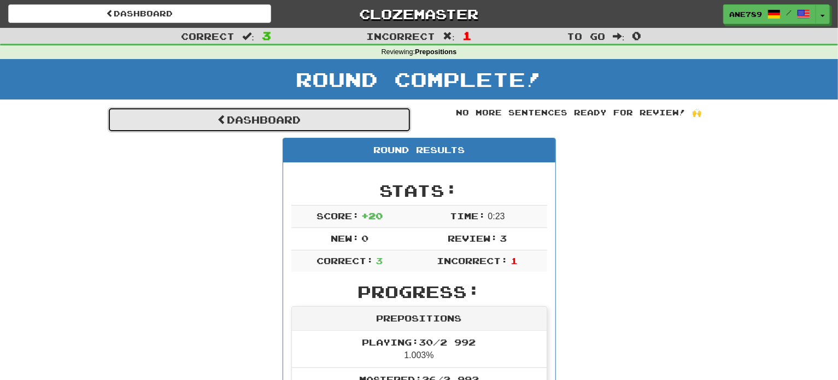
click at [328, 118] on link "Dashboard" at bounding box center [260, 119] width 304 height 25
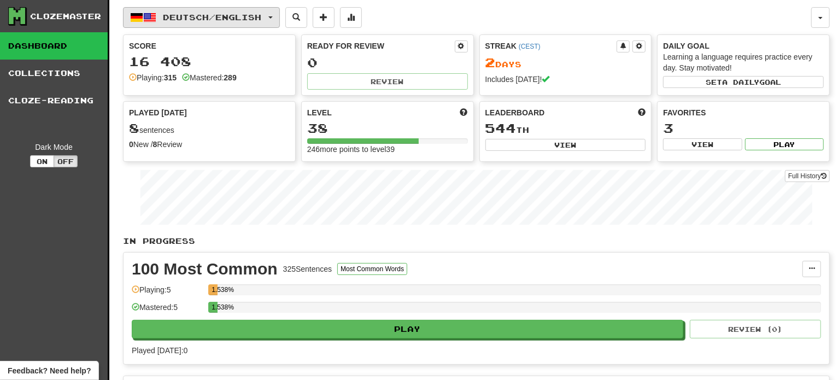
click at [251, 21] on button "Deutsch / English" at bounding box center [201, 17] width 157 height 21
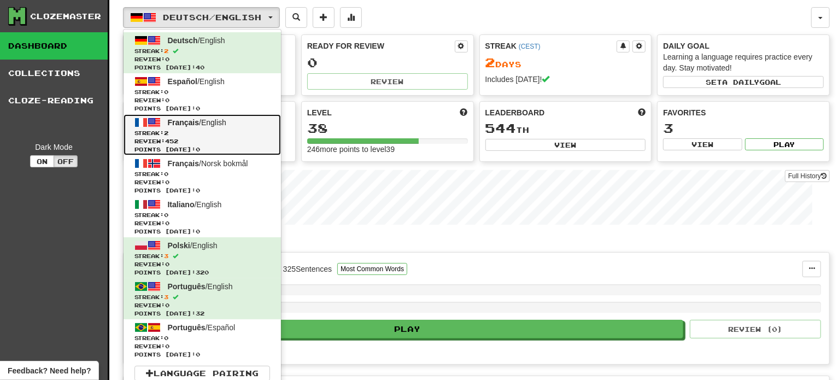
click at [213, 143] on span "Review: 452" at bounding box center [203, 141] width 136 height 8
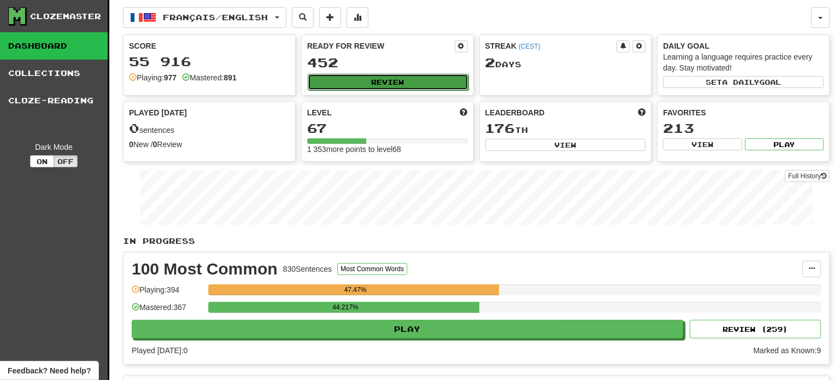
click at [357, 78] on button "Review" at bounding box center [388, 82] width 161 height 16
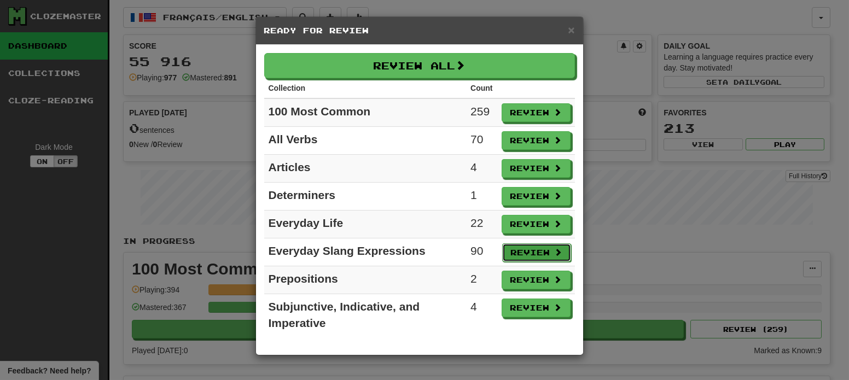
click at [520, 243] on button "Review" at bounding box center [536, 252] width 69 height 19
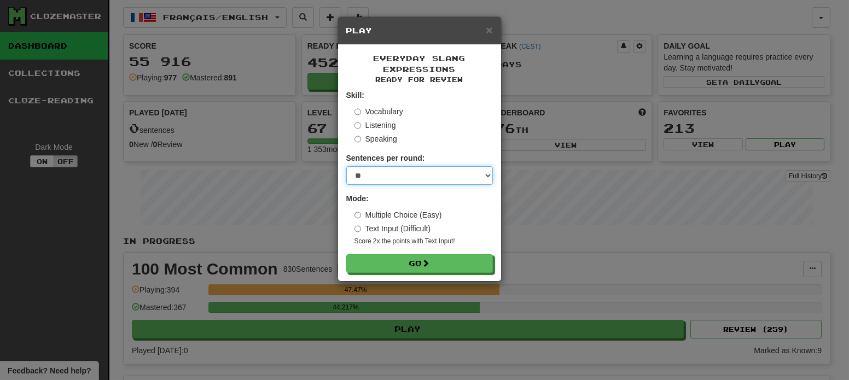
click at [447, 168] on select "* ** ** ** ** ** *** ********" at bounding box center [419, 175] width 147 height 19
select select "**"
click at [346, 167] on select "* ** ** ** ** ** *** ********" at bounding box center [419, 175] width 147 height 19
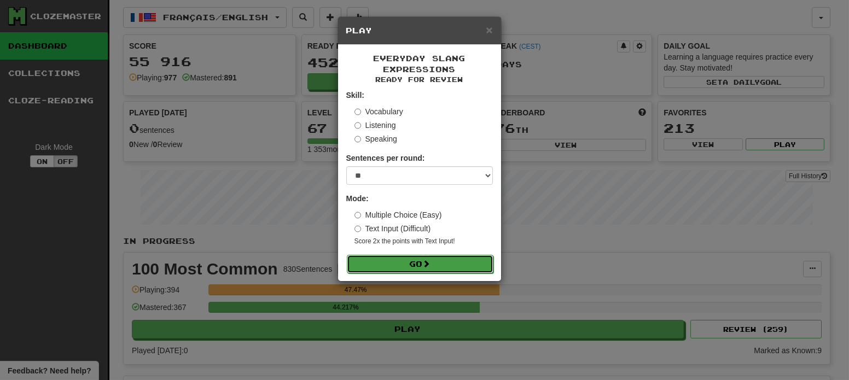
click at [422, 259] on button "Go" at bounding box center [420, 264] width 147 height 19
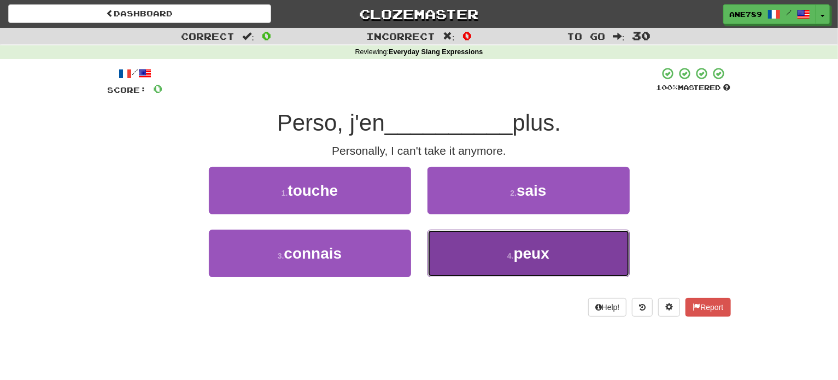
click at [486, 254] on button "4 . peux" at bounding box center [529, 254] width 202 height 48
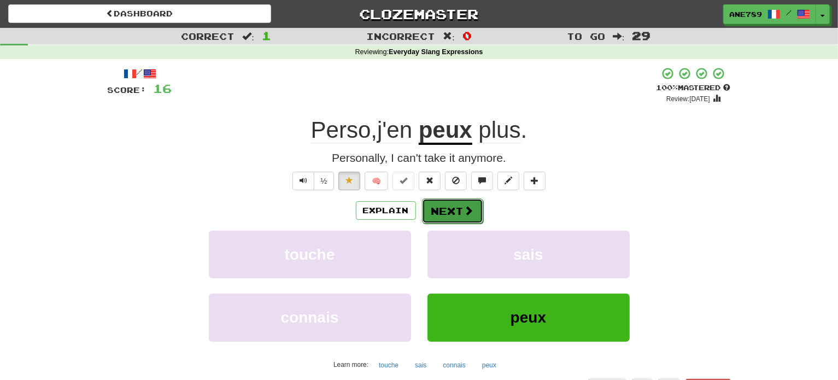
click at [439, 212] on button "Next" at bounding box center [452, 211] width 61 height 25
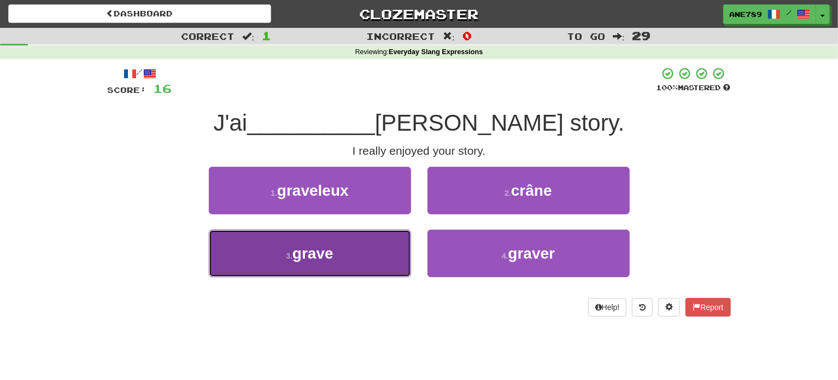
click at [360, 259] on button "3 . grave" at bounding box center [310, 254] width 202 height 48
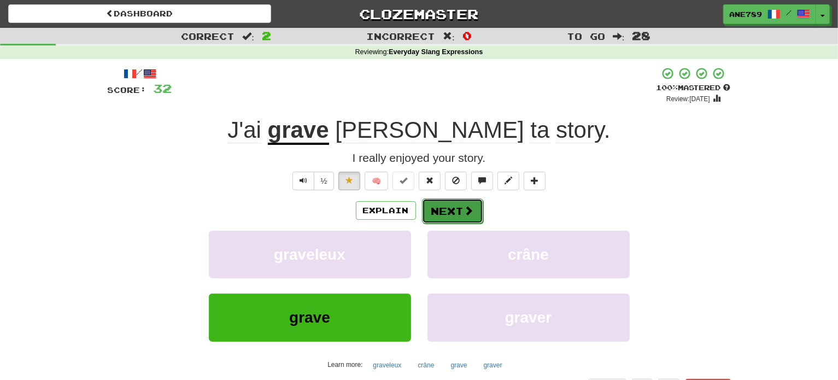
click at [468, 206] on span at bounding box center [469, 211] width 10 height 10
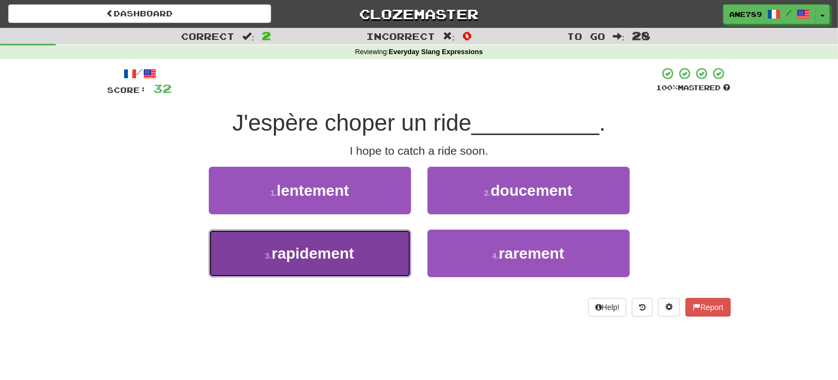
click at [363, 259] on button "3 . rapidement" at bounding box center [310, 254] width 202 height 48
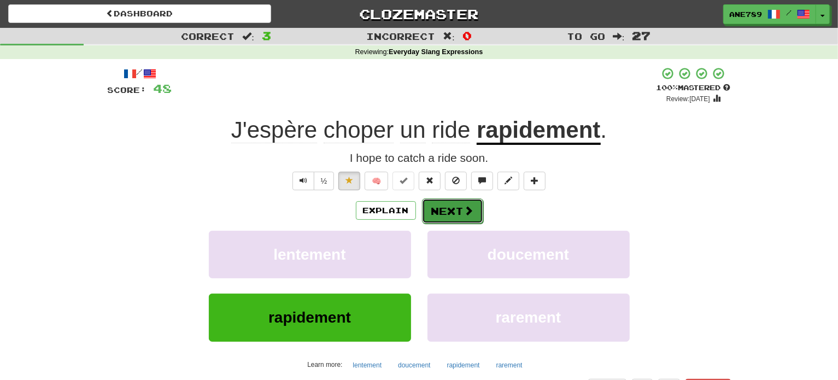
click at [458, 209] on button "Next" at bounding box center [452, 211] width 61 height 25
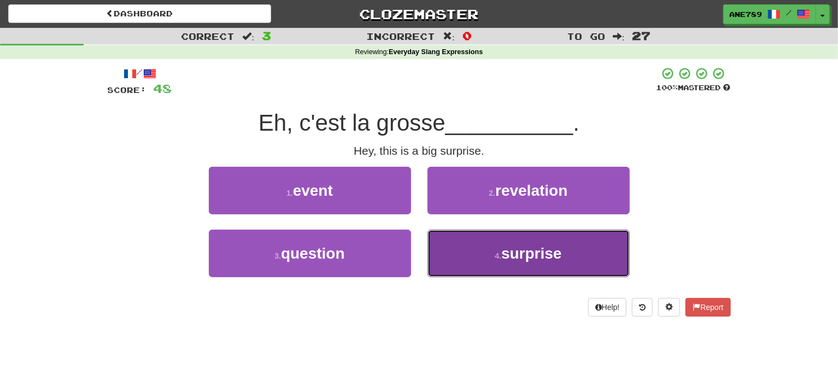
click at [474, 243] on button "4 . surprise" at bounding box center [529, 254] width 202 height 48
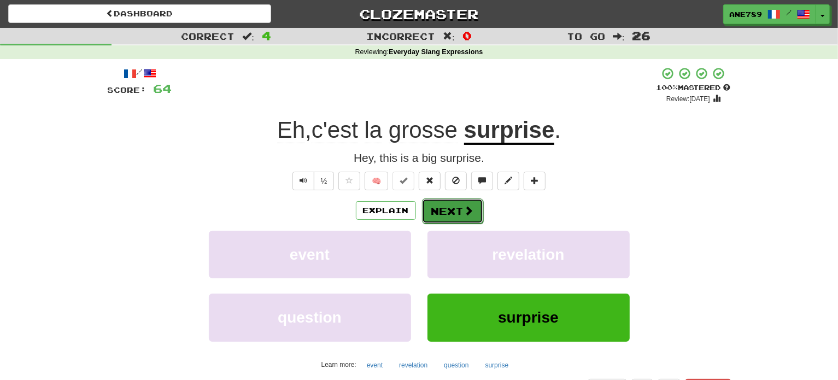
click at [460, 208] on button "Next" at bounding box center [452, 211] width 61 height 25
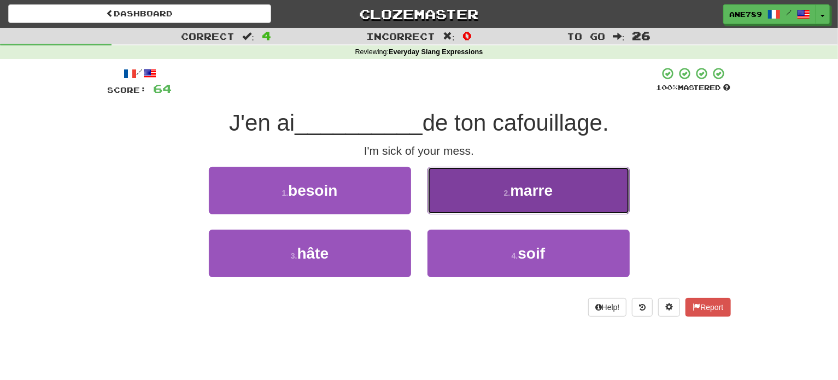
click at [502, 188] on button "2 . marre" at bounding box center [529, 191] width 202 height 48
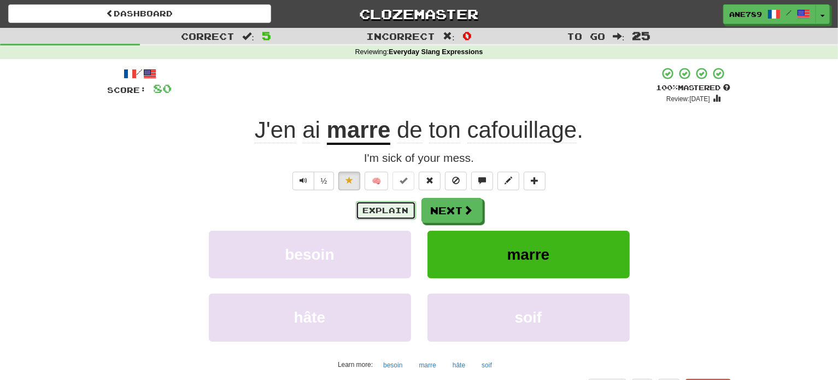
click at [402, 206] on button "Explain" at bounding box center [386, 210] width 60 height 19
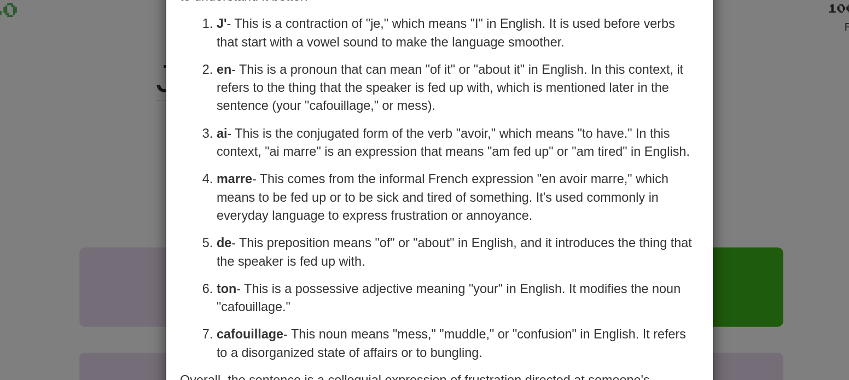
click at [217, 167] on div "× Explanation The French sentence "J'en ai marre de ton cafouillage" can be tra…" at bounding box center [424, 190] width 849 height 380
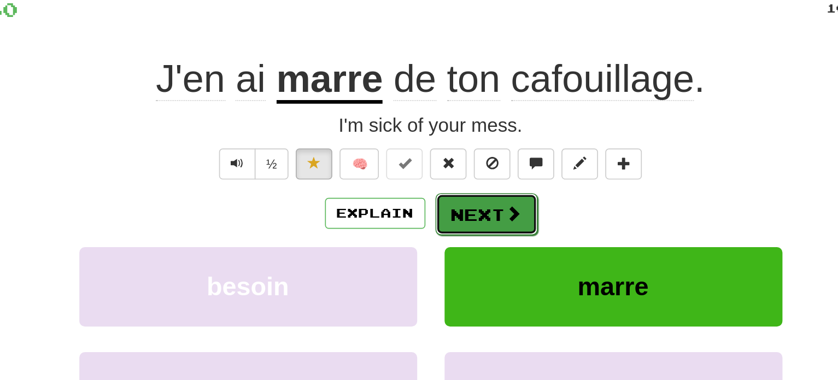
click at [469, 214] on span at bounding box center [469, 211] width 10 height 10
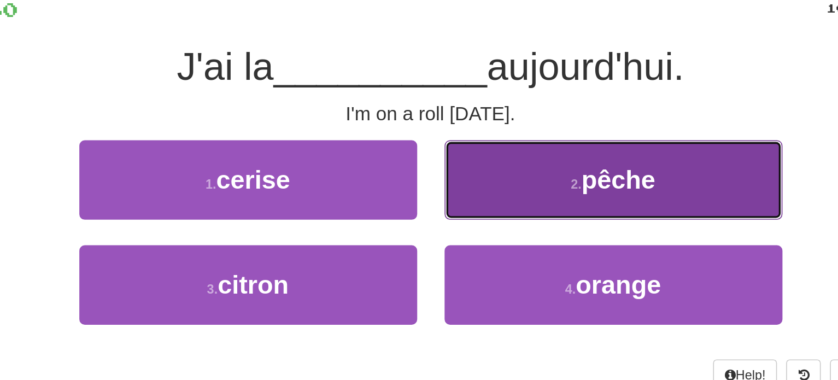
click at [486, 193] on button "2 . pêche" at bounding box center [529, 191] width 202 height 48
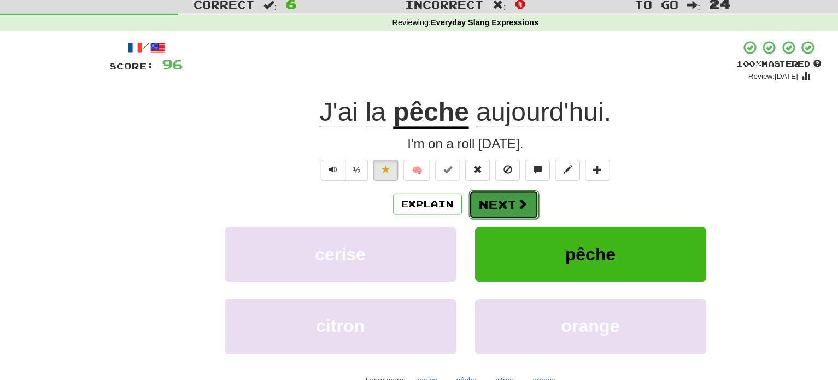
click at [464, 211] on span at bounding box center [469, 211] width 10 height 10
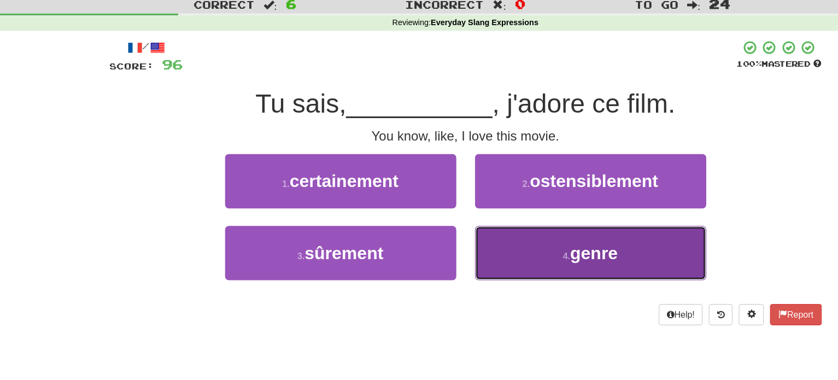
click at [498, 266] on button "4 . genre" at bounding box center [529, 254] width 202 height 48
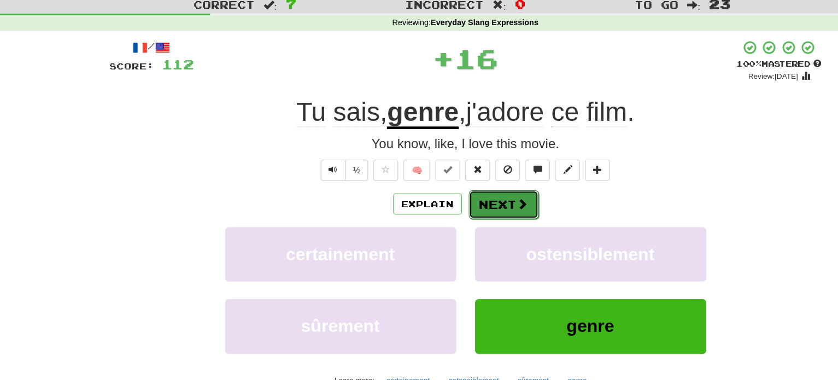
click at [464, 213] on span at bounding box center [469, 211] width 10 height 10
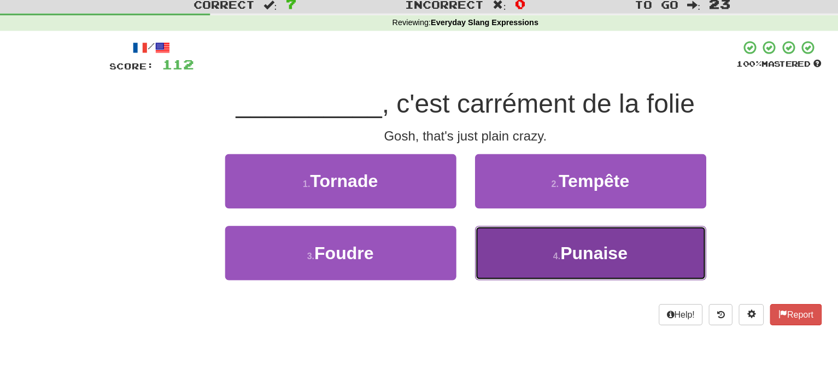
click at [476, 248] on button "4 . Punaise" at bounding box center [529, 254] width 202 height 48
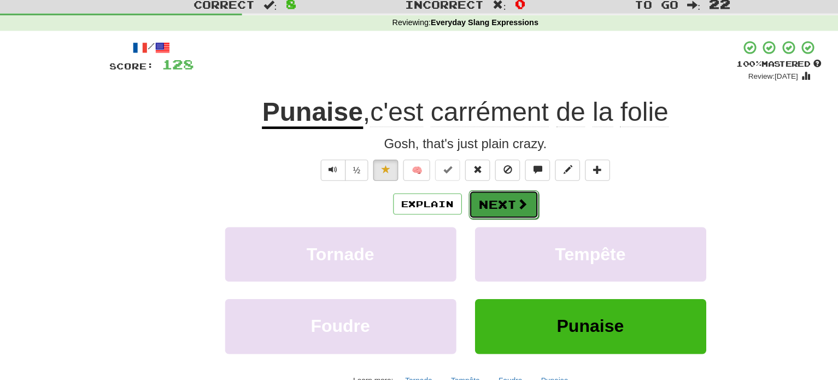
click at [461, 202] on button "Next" at bounding box center [452, 211] width 61 height 25
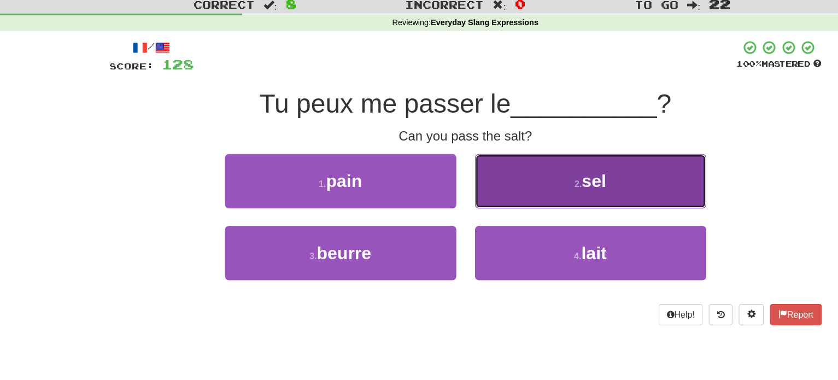
click at [477, 200] on button "2 . sel" at bounding box center [529, 191] width 202 height 48
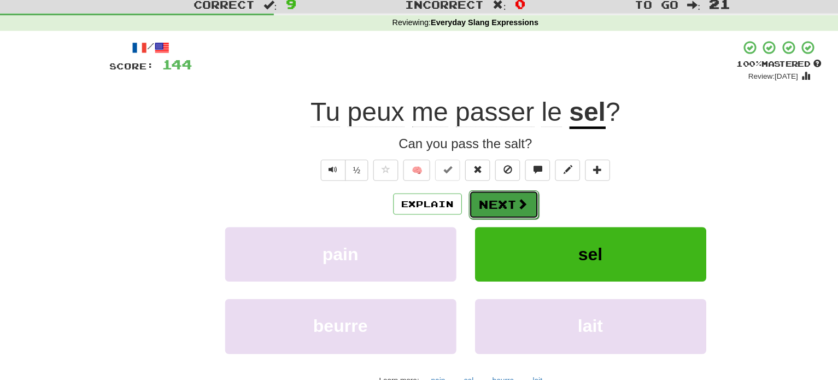
click at [453, 205] on button "Next" at bounding box center [452, 211] width 61 height 25
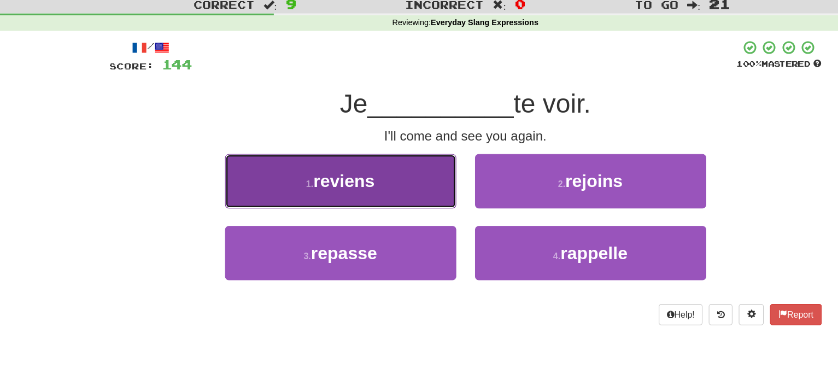
click at [387, 205] on button "1 . reviens" at bounding box center [310, 191] width 202 height 48
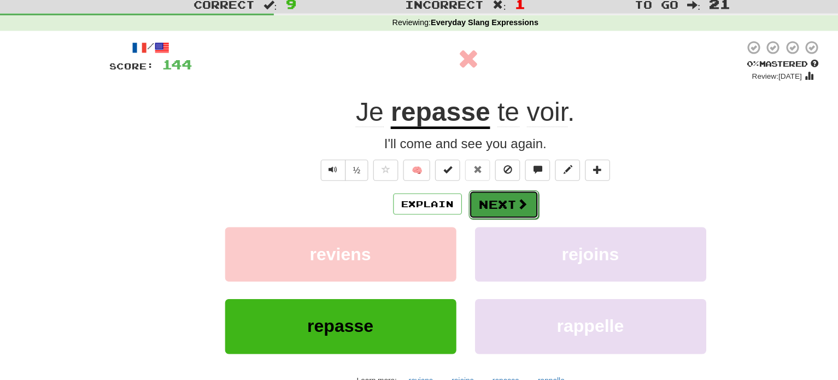
click at [456, 208] on button "Next" at bounding box center [452, 211] width 61 height 25
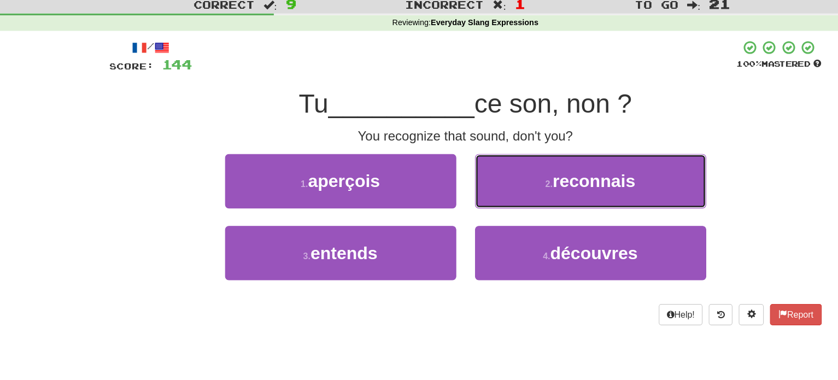
click at [456, 208] on button "2 . reconnais" at bounding box center [529, 191] width 202 height 48
